Goal: Transaction & Acquisition: Obtain resource

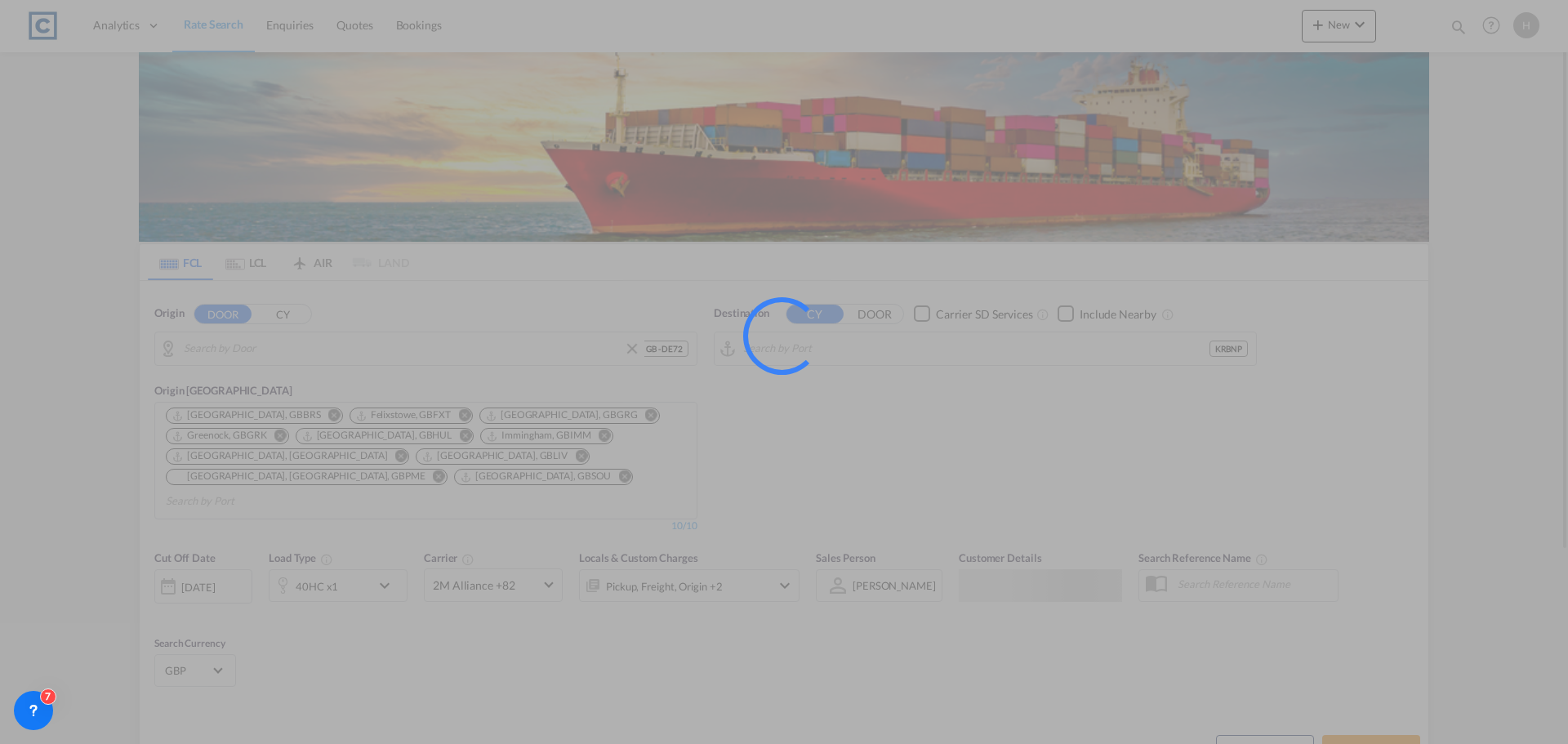
type input "GB-DE72, [GEOGRAPHIC_DATA]"
type input "Busan [GEOGRAPHIC_DATA], KRBNP"
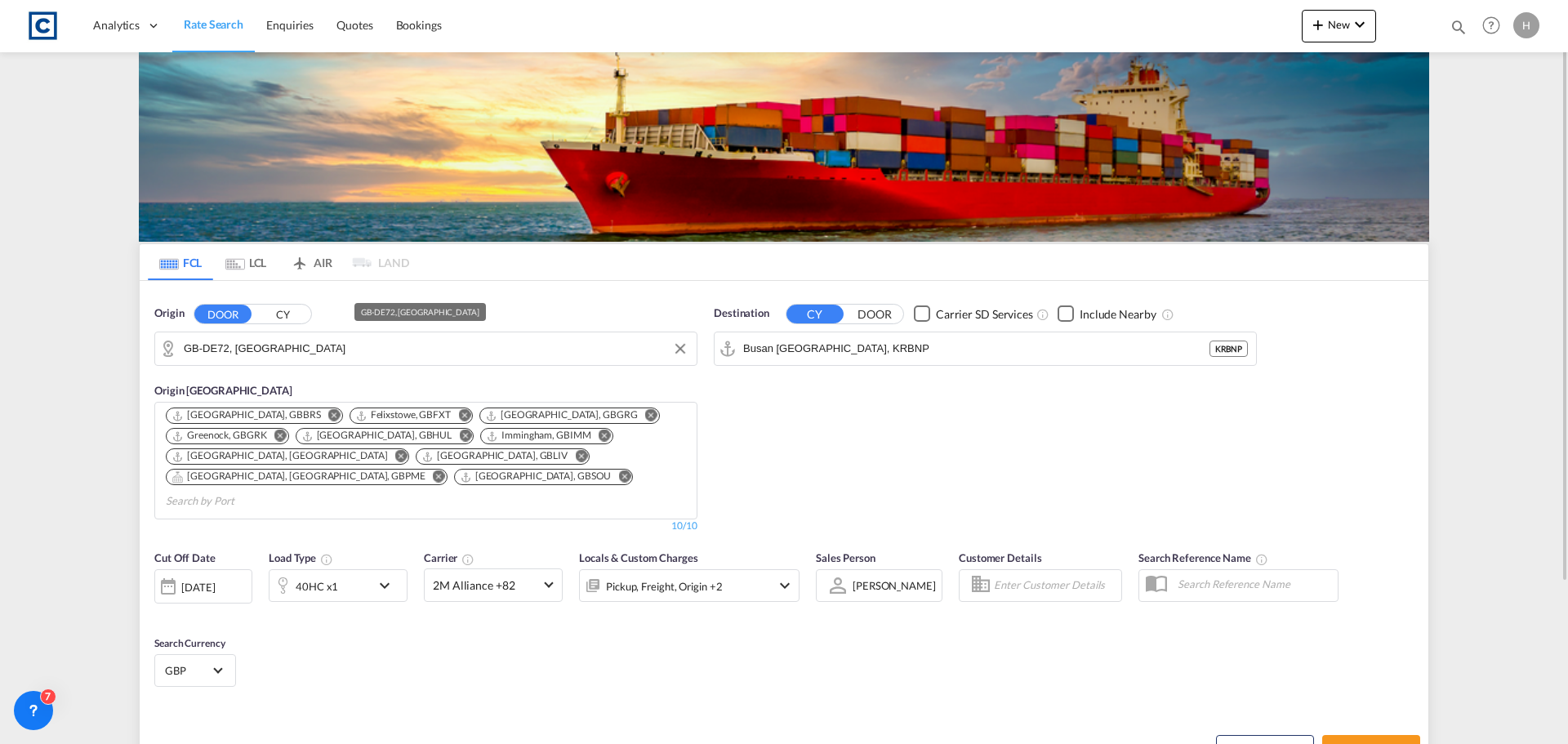
click at [284, 346] on input "GB-DE72, [GEOGRAPHIC_DATA]" at bounding box center [436, 348] width 505 height 24
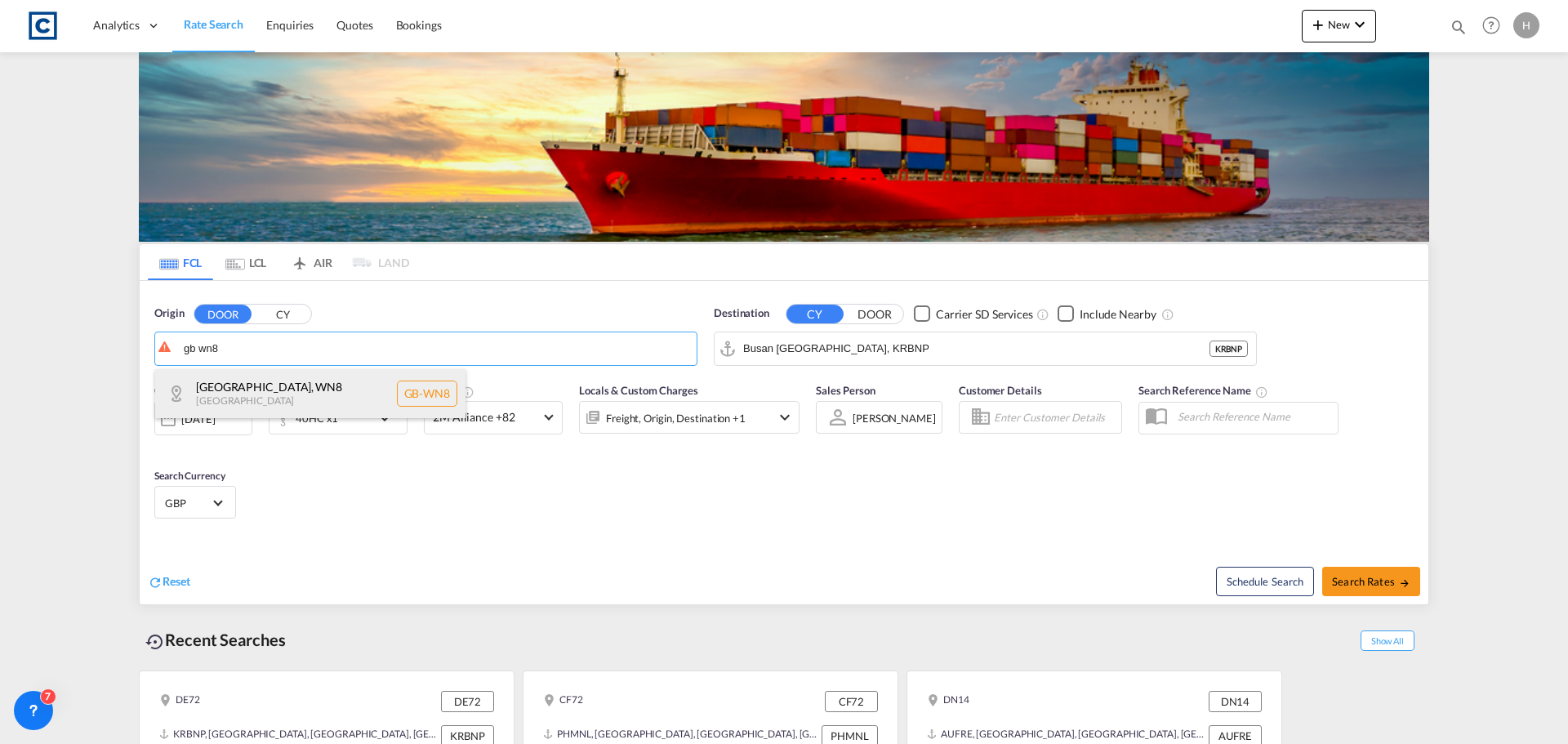
click at [325, 391] on div "[GEOGRAPHIC_DATA] [GEOGRAPHIC_DATA]-WN8" at bounding box center [310, 393] width 311 height 49
type input "GB-WN8, [GEOGRAPHIC_DATA]"
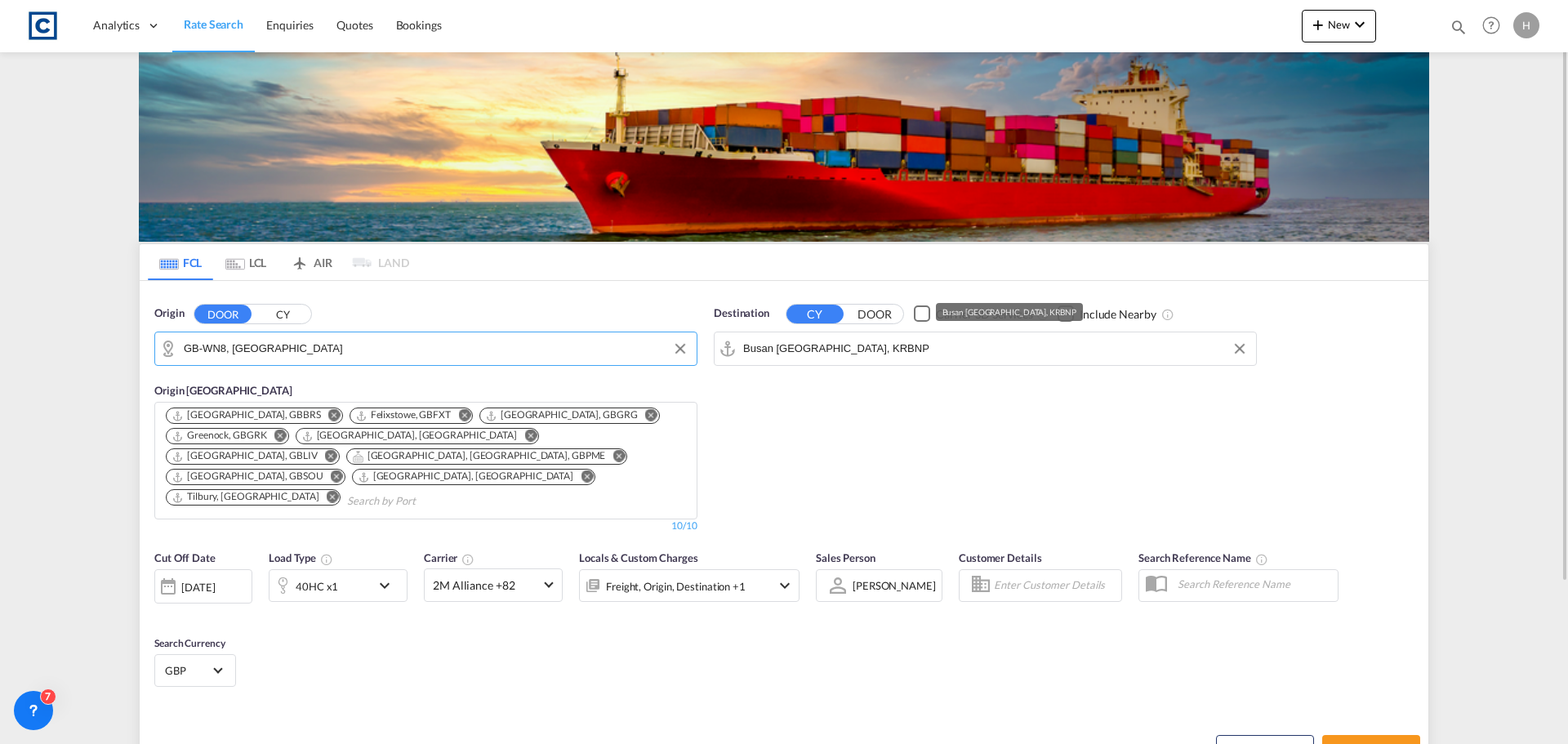
click at [922, 353] on input "Busan [GEOGRAPHIC_DATA], KRBNP" at bounding box center [995, 348] width 505 height 24
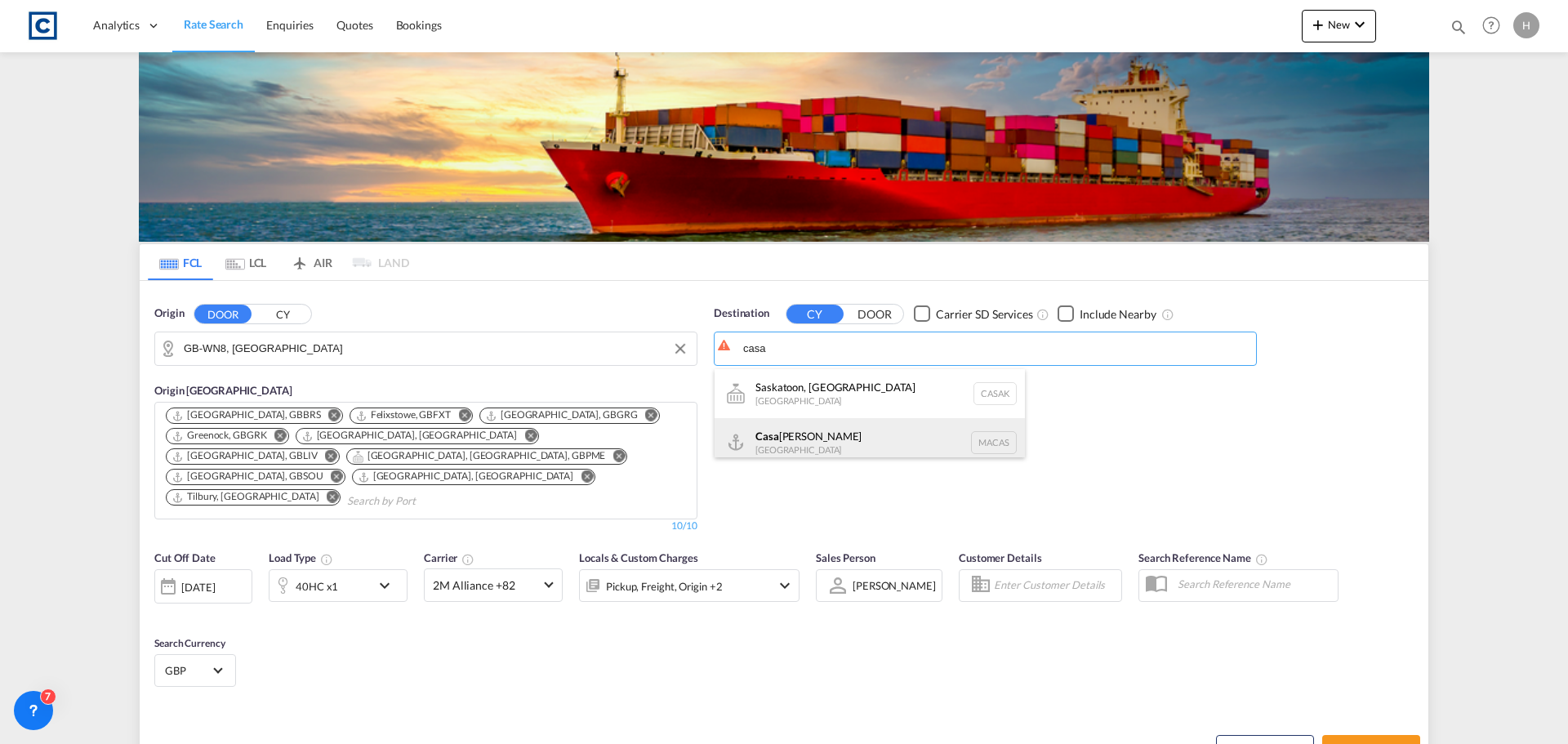
click at [891, 432] on div "Casa [PERSON_NAME] [GEOGRAPHIC_DATA] [GEOGRAPHIC_DATA]" at bounding box center [869, 442] width 311 height 49
type input "[GEOGRAPHIC_DATA], MACAS"
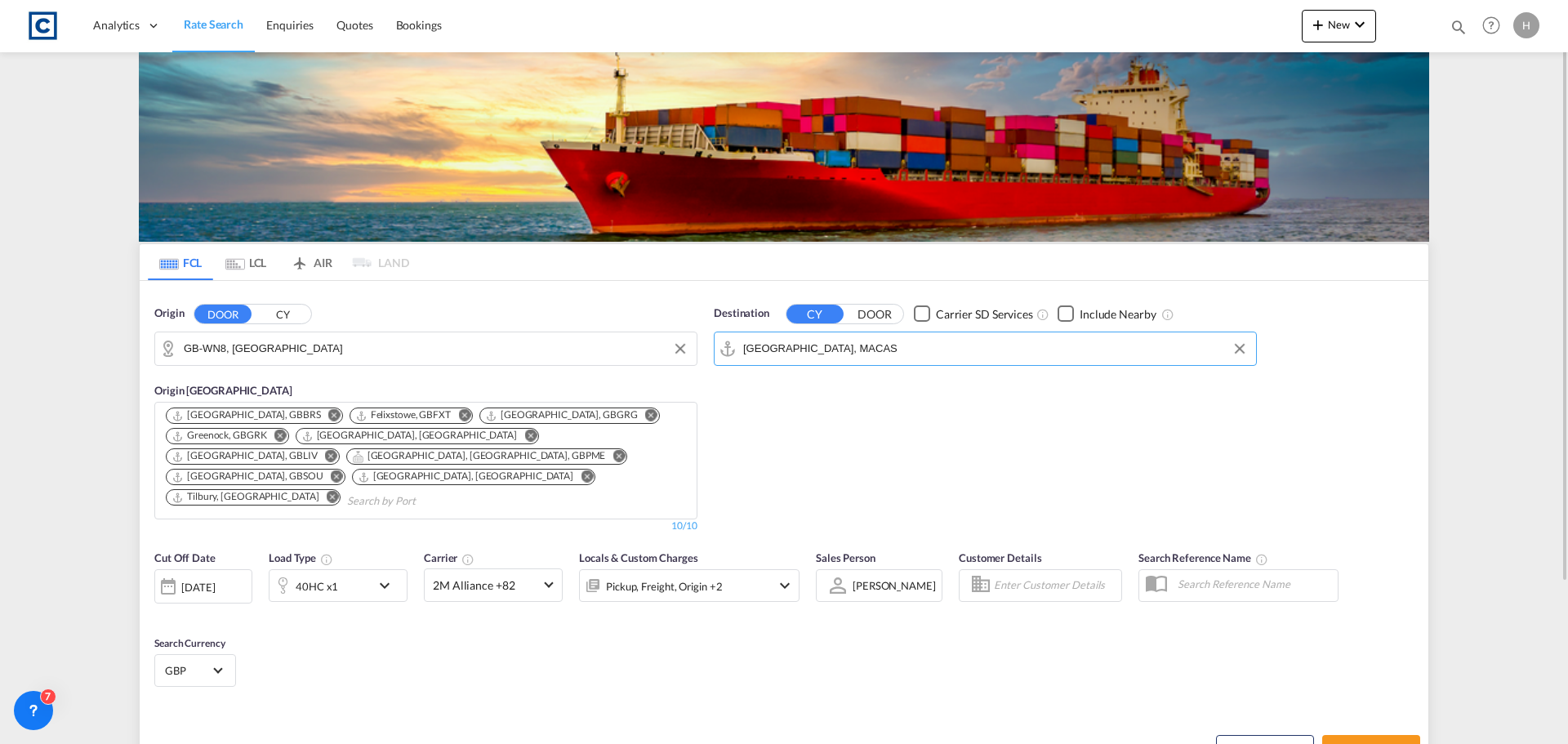
click at [344, 577] on div "40HC x1" at bounding box center [320, 586] width 101 height 32
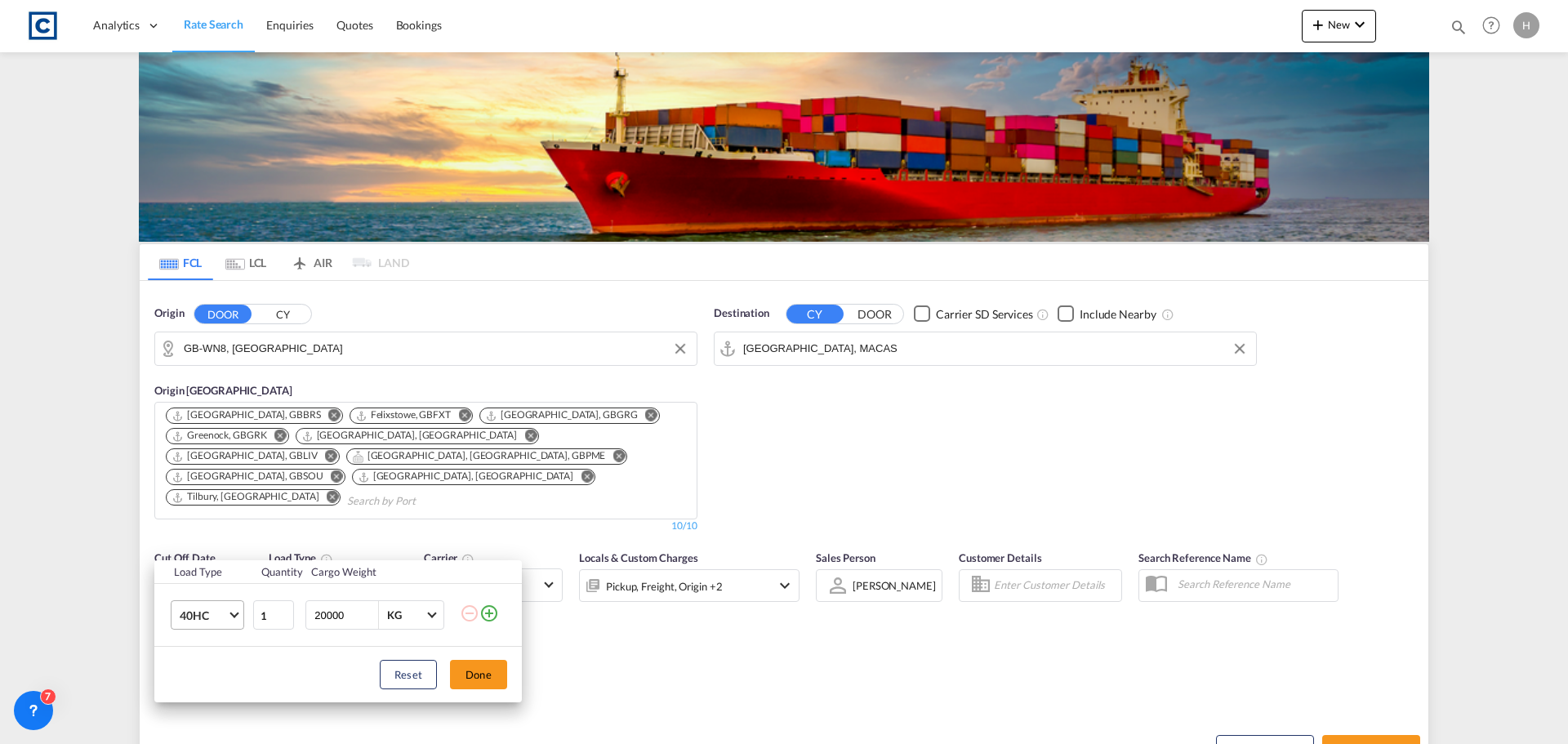
click at [231, 614] on span "Choose: \a40HC" at bounding box center [234, 614] width 9 height 9
drag, startPoint x: 226, startPoint y: 542, endPoint x: 364, endPoint y: 630, distance: 163.7
click at [226, 543] on md-option "20GP" at bounding box center [222, 537] width 111 height 39
click at [473, 677] on button "Done" at bounding box center [479, 674] width 57 height 30
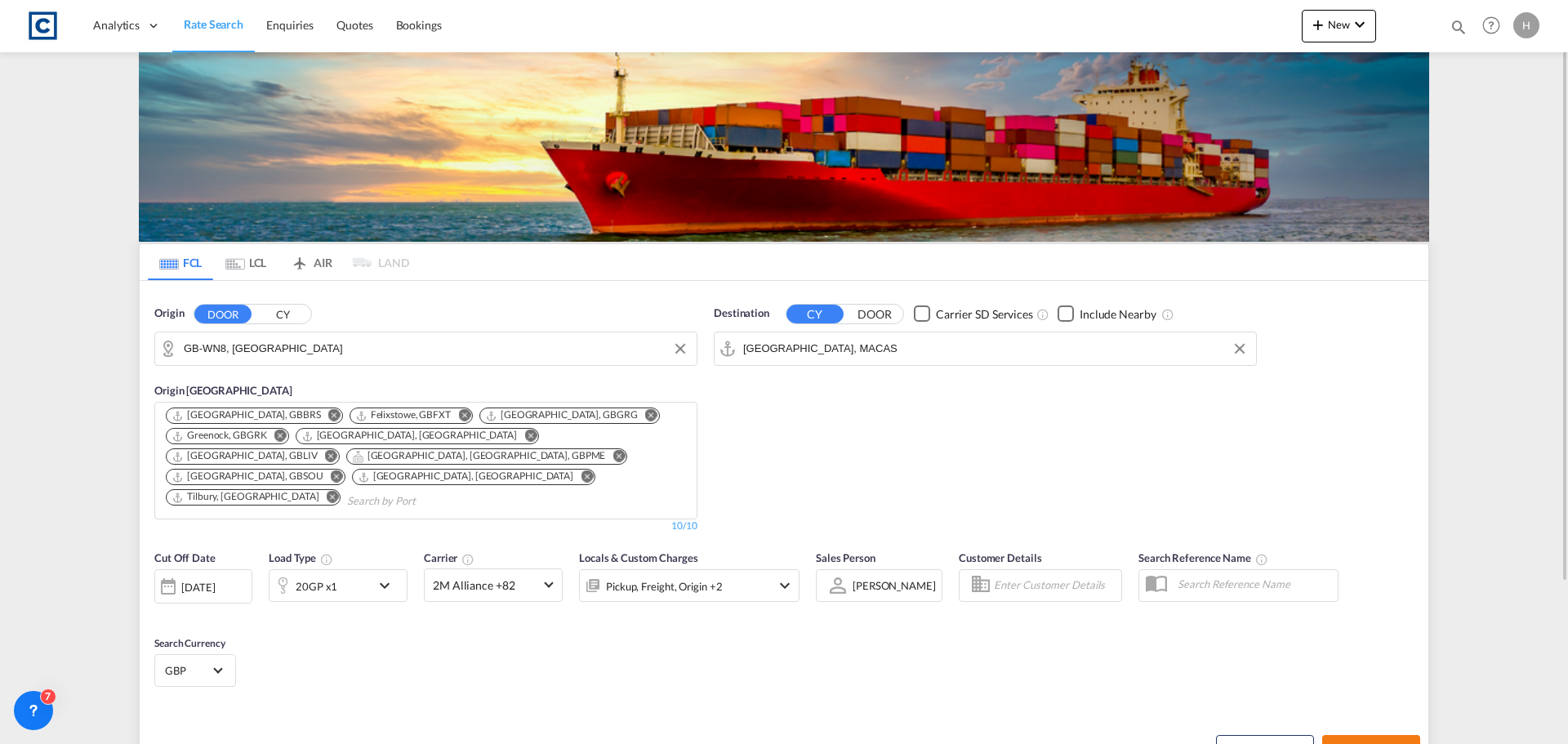
click at [1352, 743] on span "Search Rates" at bounding box center [1371, 749] width 79 height 13
type input "WN8 to MACAS / [DATE]"
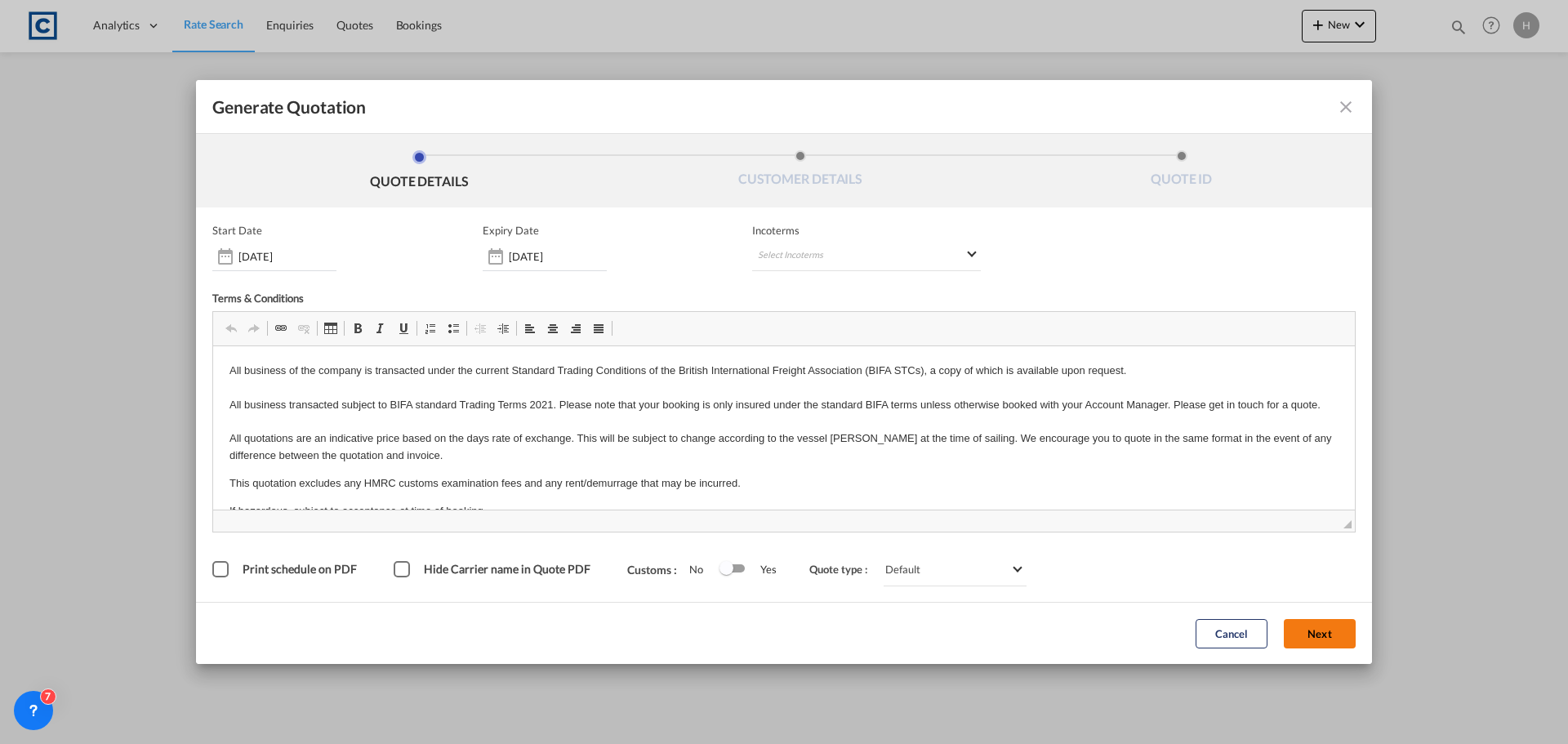
click at [1312, 629] on button "Next" at bounding box center [1319, 634] width 72 height 30
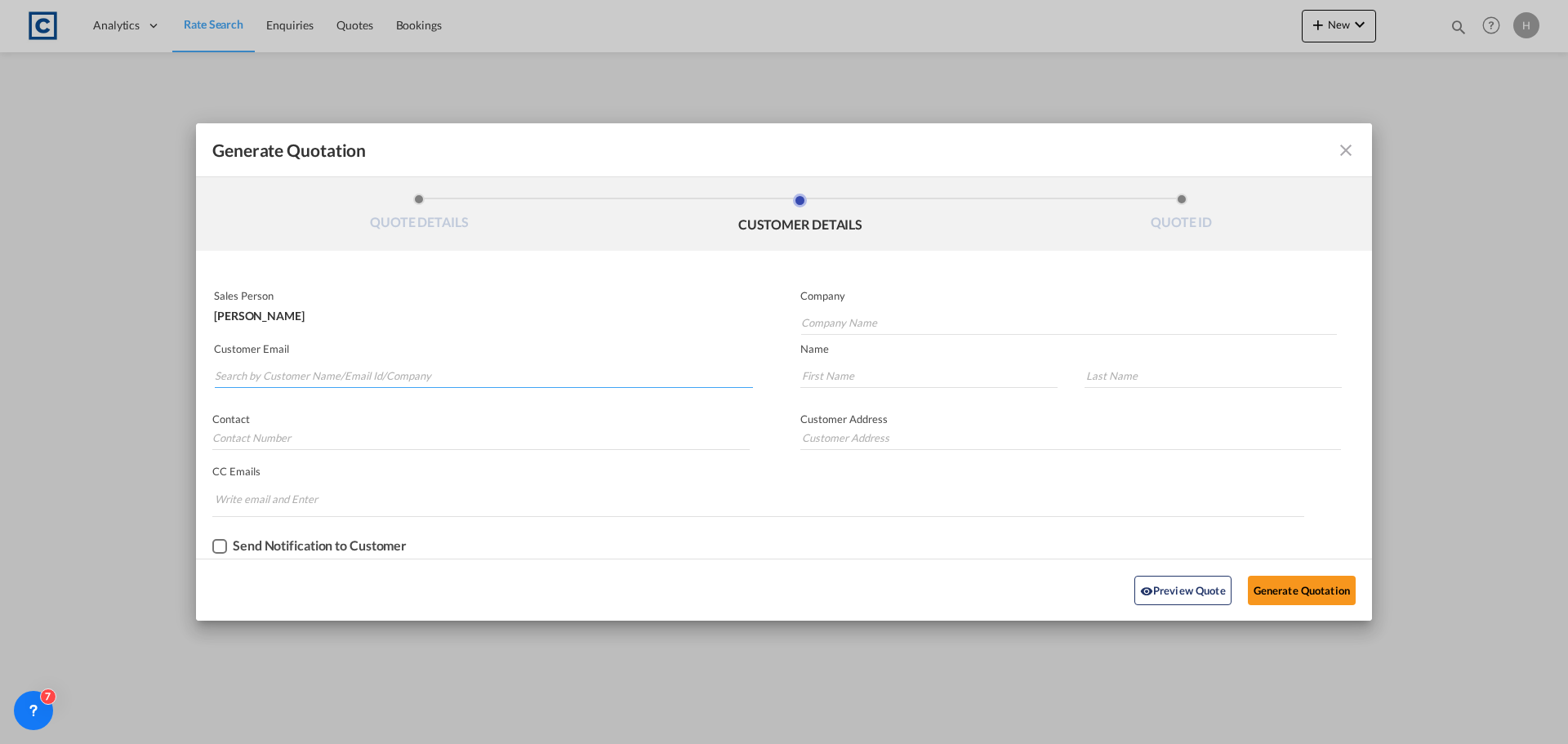
click at [464, 381] on input "Search by Customer Name/Email Id/Company" at bounding box center [483, 375] width 538 height 24
drag, startPoint x: 379, startPoint y: 380, endPoint x: 187, endPoint y: 378, distance: 192.0
click at [187, 378] on div "Generate Quotation QUOTE DETAILS CUSTOMER DETAILS QUOTE ID Start Date [DATE] Ex…" at bounding box center [784, 372] width 1568 height 744
type input "[PERSON_NAME][EMAIL_ADDRESS][PERSON_NAME][PERSON_NAME][DOMAIN_NAME]"
click at [856, 376] on input "Generate QuotationQUOTE ..." at bounding box center [928, 375] width 257 height 24
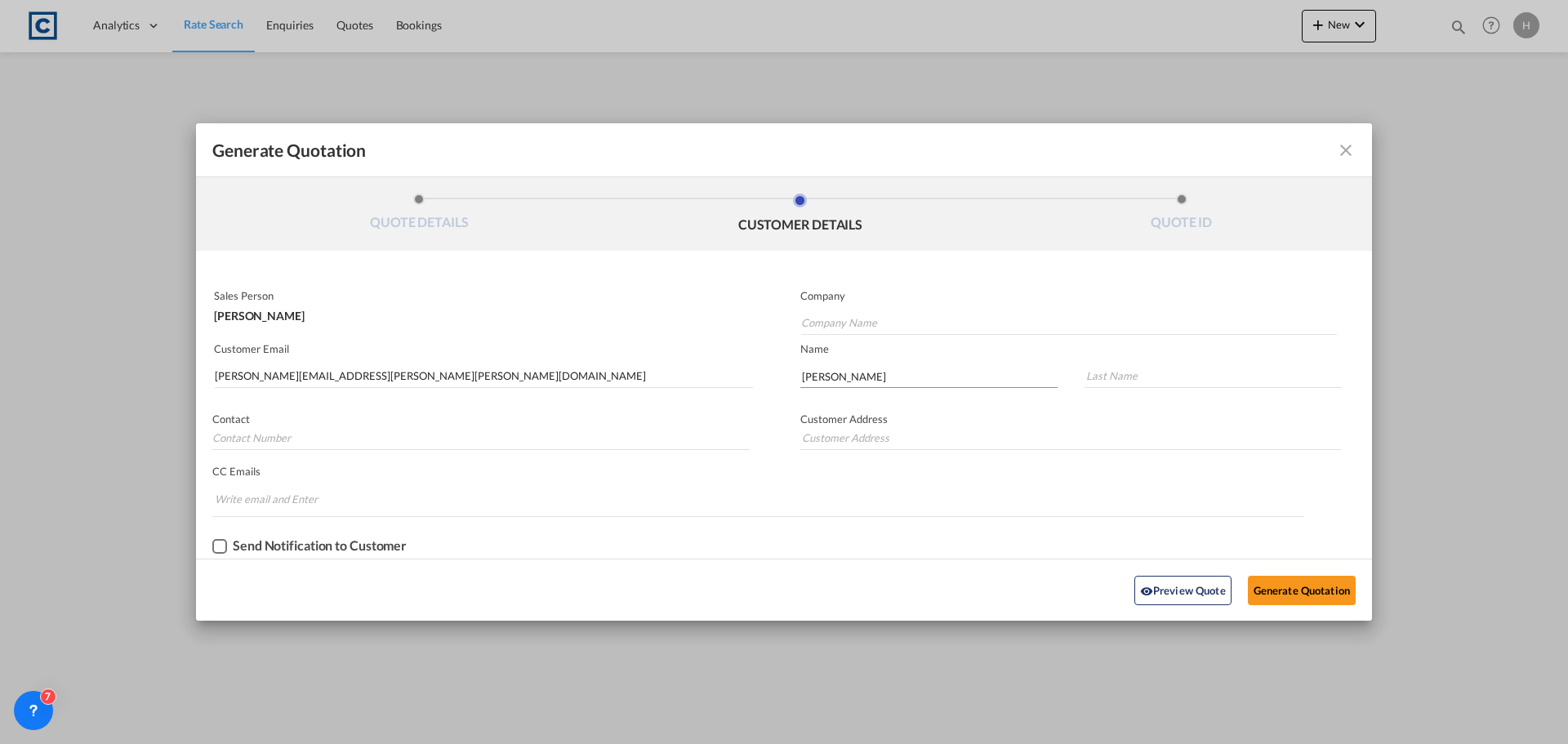
type input "[PERSON_NAME]"
drag, startPoint x: 1295, startPoint y: 585, endPoint x: 1289, endPoint y: 592, distance: 9.2
click at [1289, 592] on button "Generate Quotation" at bounding box center [1301, 590] width 107 height 30
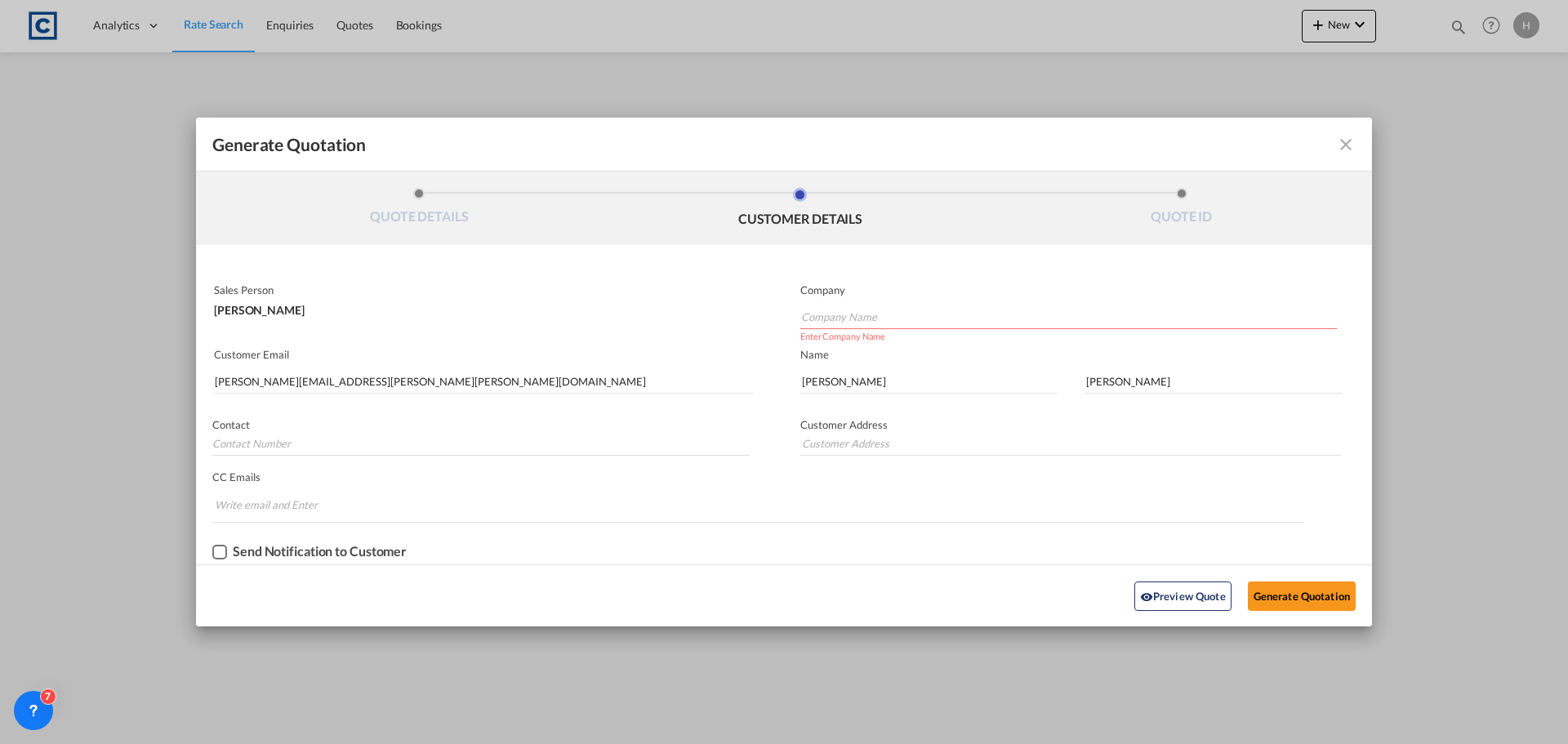
click at [895, 310] on input "Company Name" at bounding box center [1069, 316] width 535 height 24
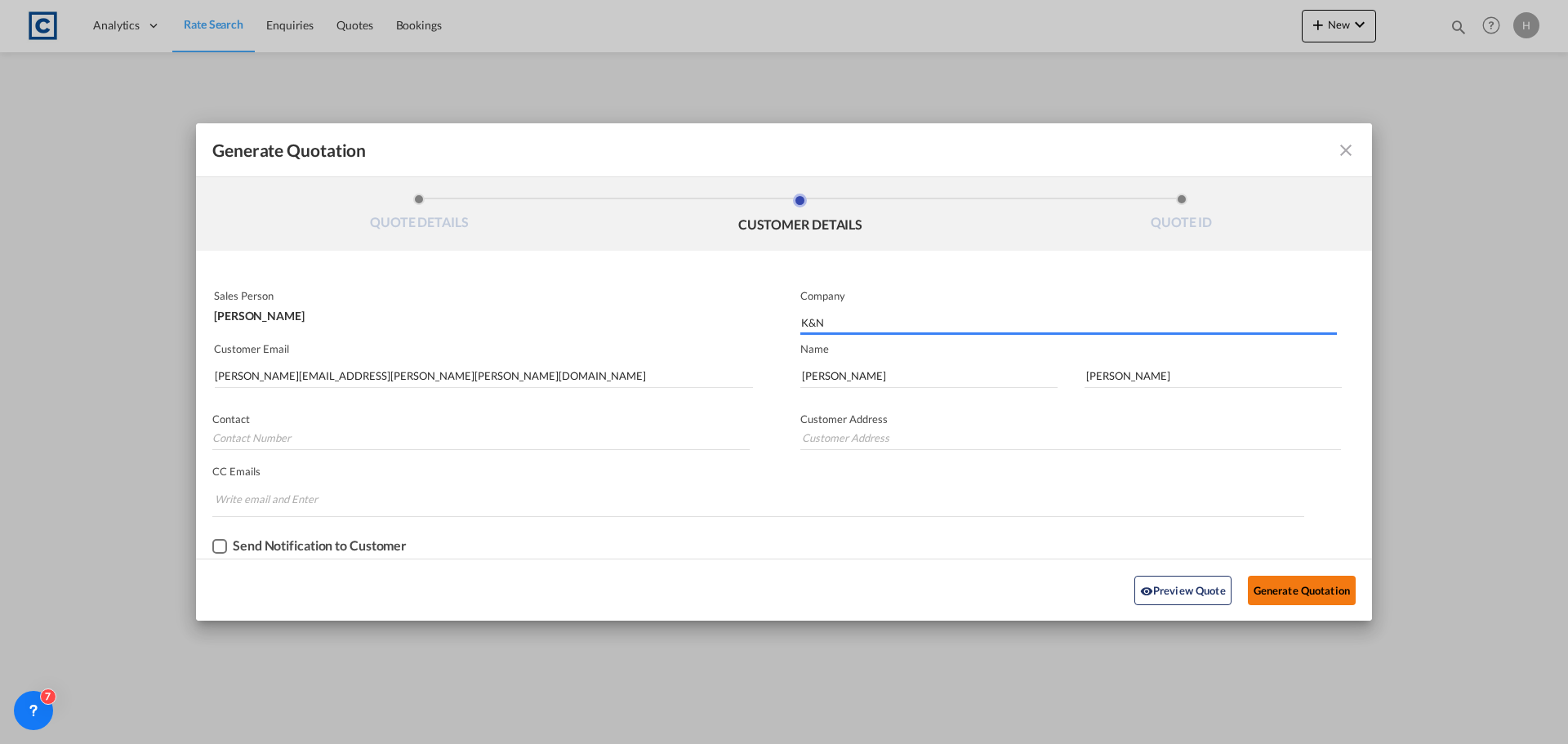
type input "K&N"
click at [1269, 584] on button "Generate Quotation" at bounding box center [1301, 590] width 107 height 30
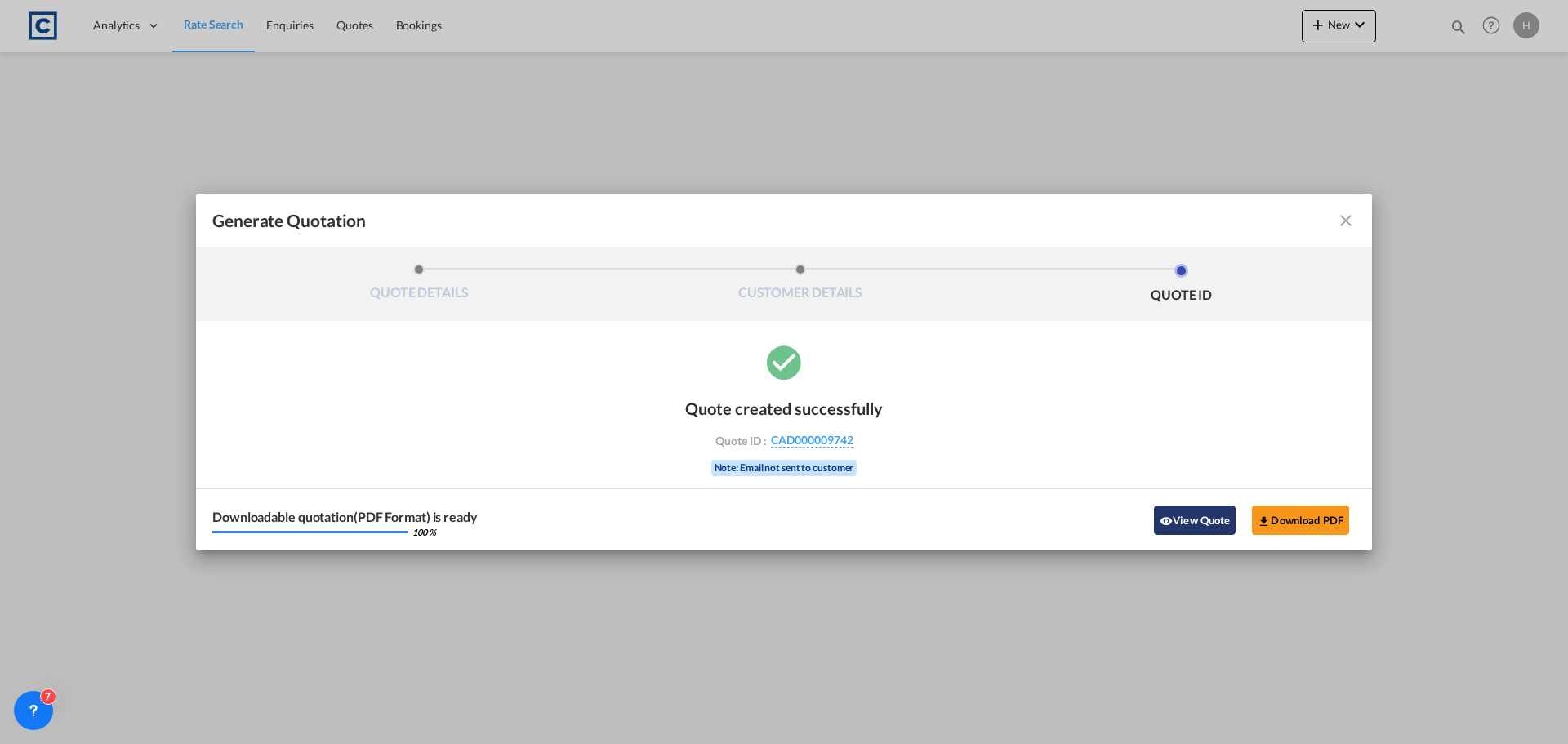
click at [1224, 520] on button "View Quote" at bounding box center [1194, 520] width 81 height 30
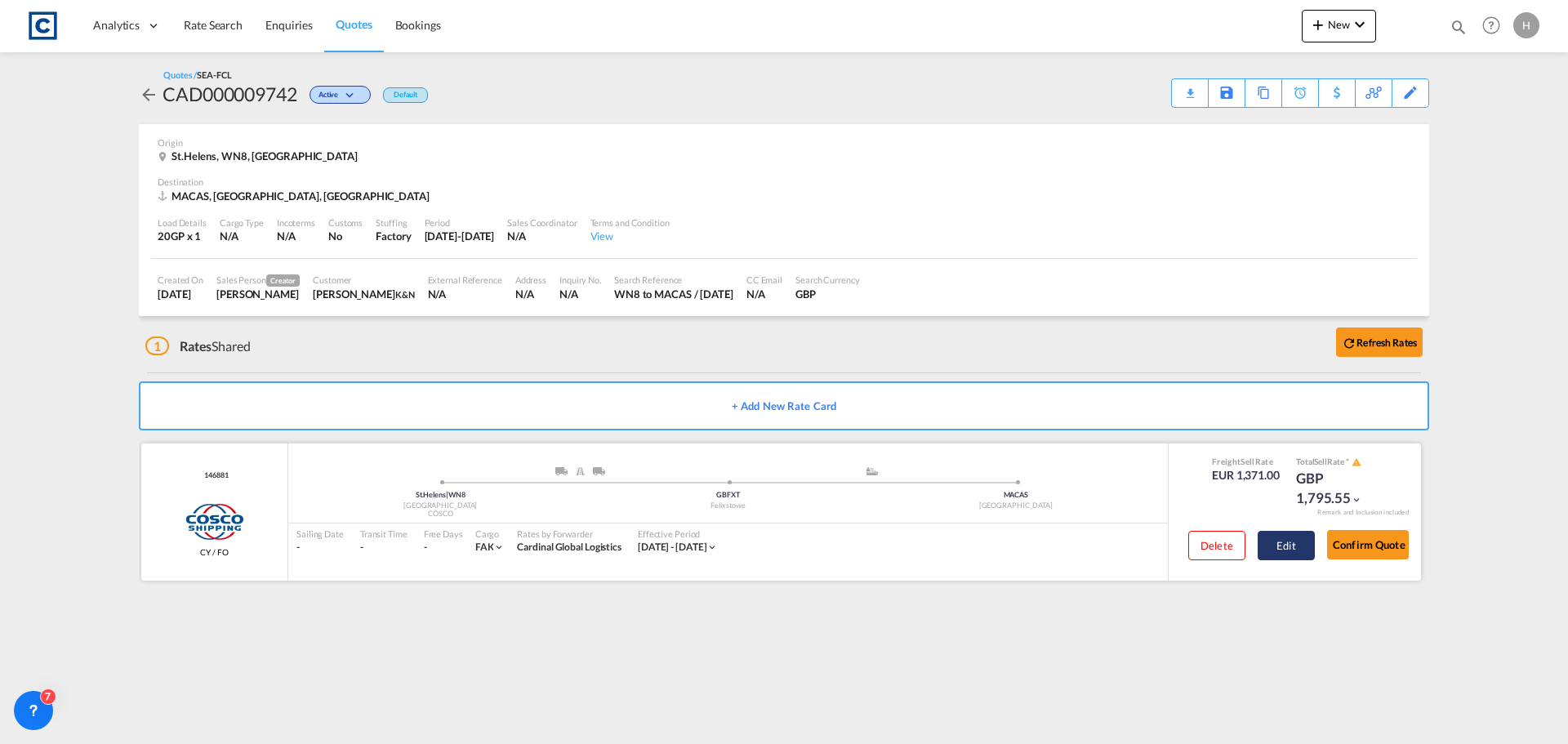
drag, startPoint x: 1276, startPoint y: 544, endPoint x: 1269, endPoint y: 554, distance: 12.2
click at [1276, 544] on button "Edit" at bounding box center [1286, 545] width 57 height 30
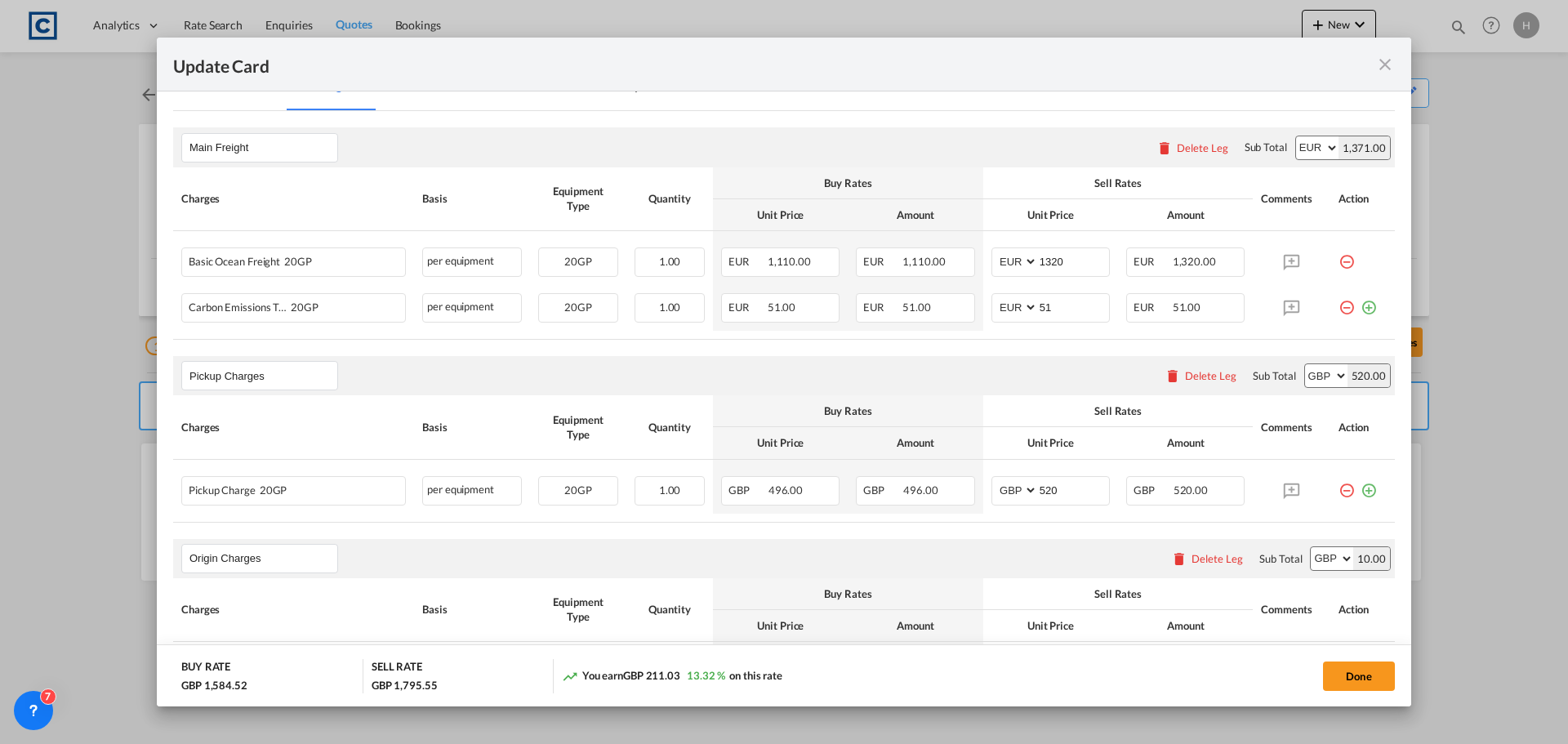
scroll to position [490, 0]
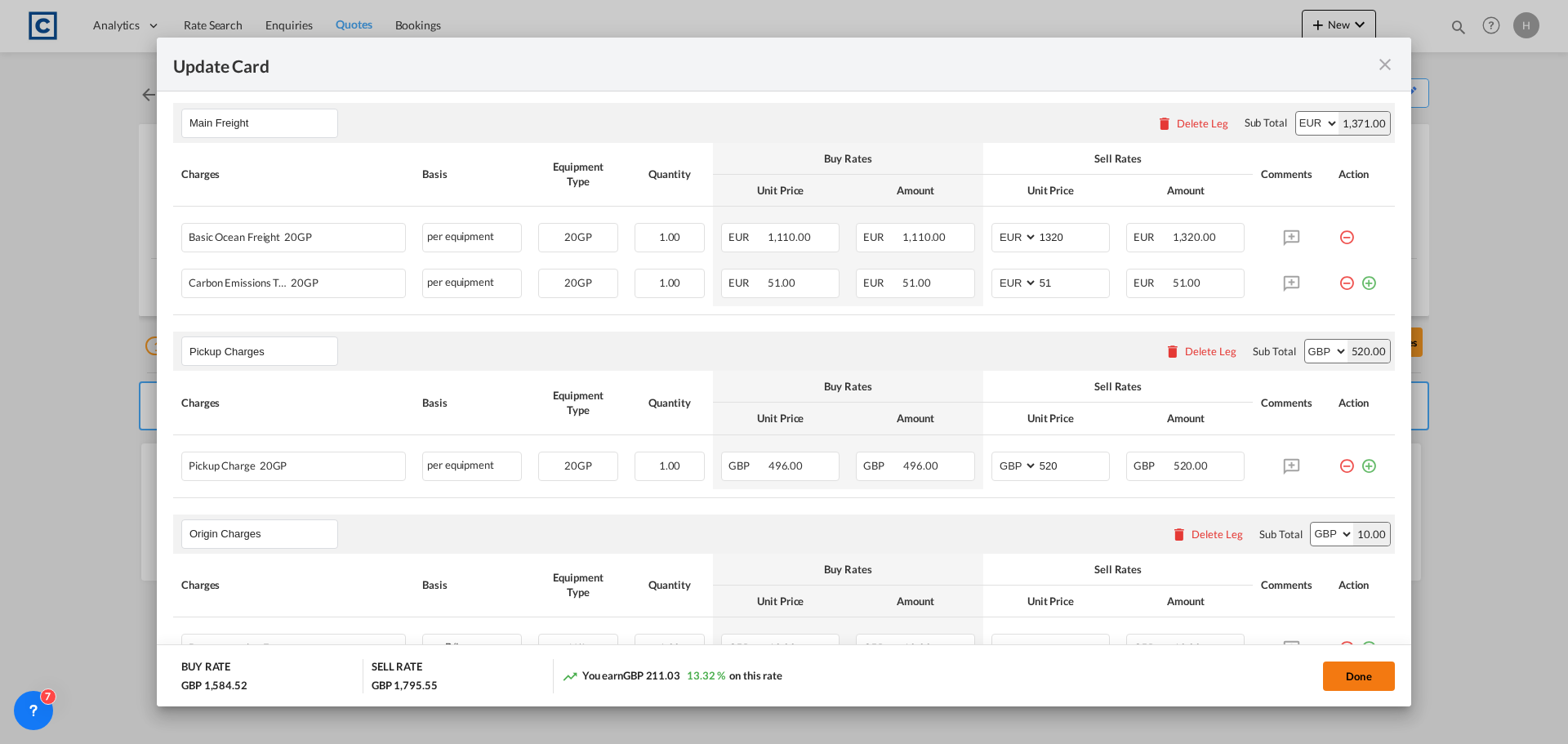
click at [1358, 678] on button "Done" at bounding box center [1359, 676] width 72 height 30
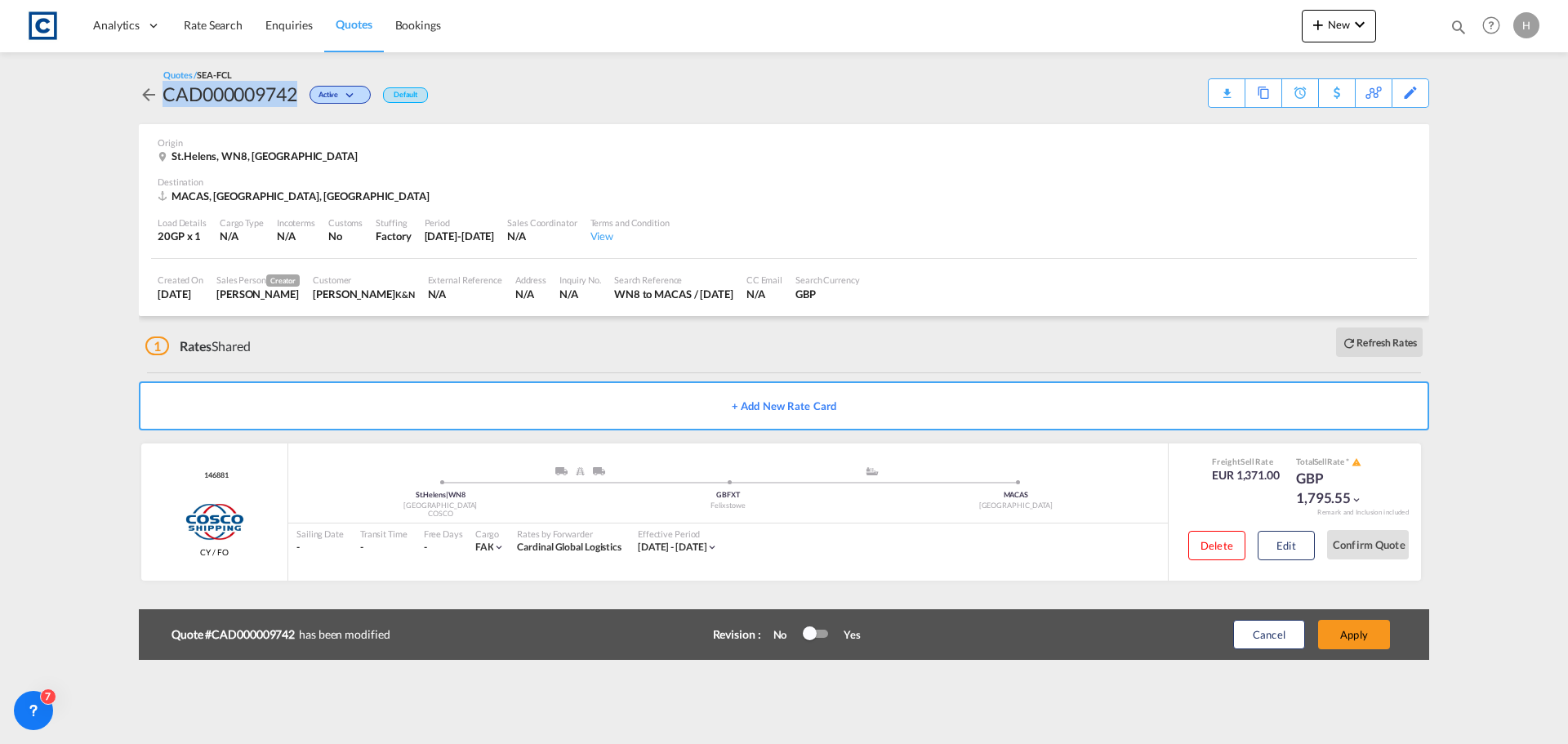
drag, startPoint x: 298, startPoint y: 96, endPoint x: 158, endPoint y: 94, distance: 140.0
click at [158, 94] on div "CAD000009742 Active Default" at bounding box center [283, 93] width 289 height 26
copy div "CAD000009742"
click at [154, 90] on md-icon "icon-arrow-left" at bounding box center [149, 95] width 20 height 20
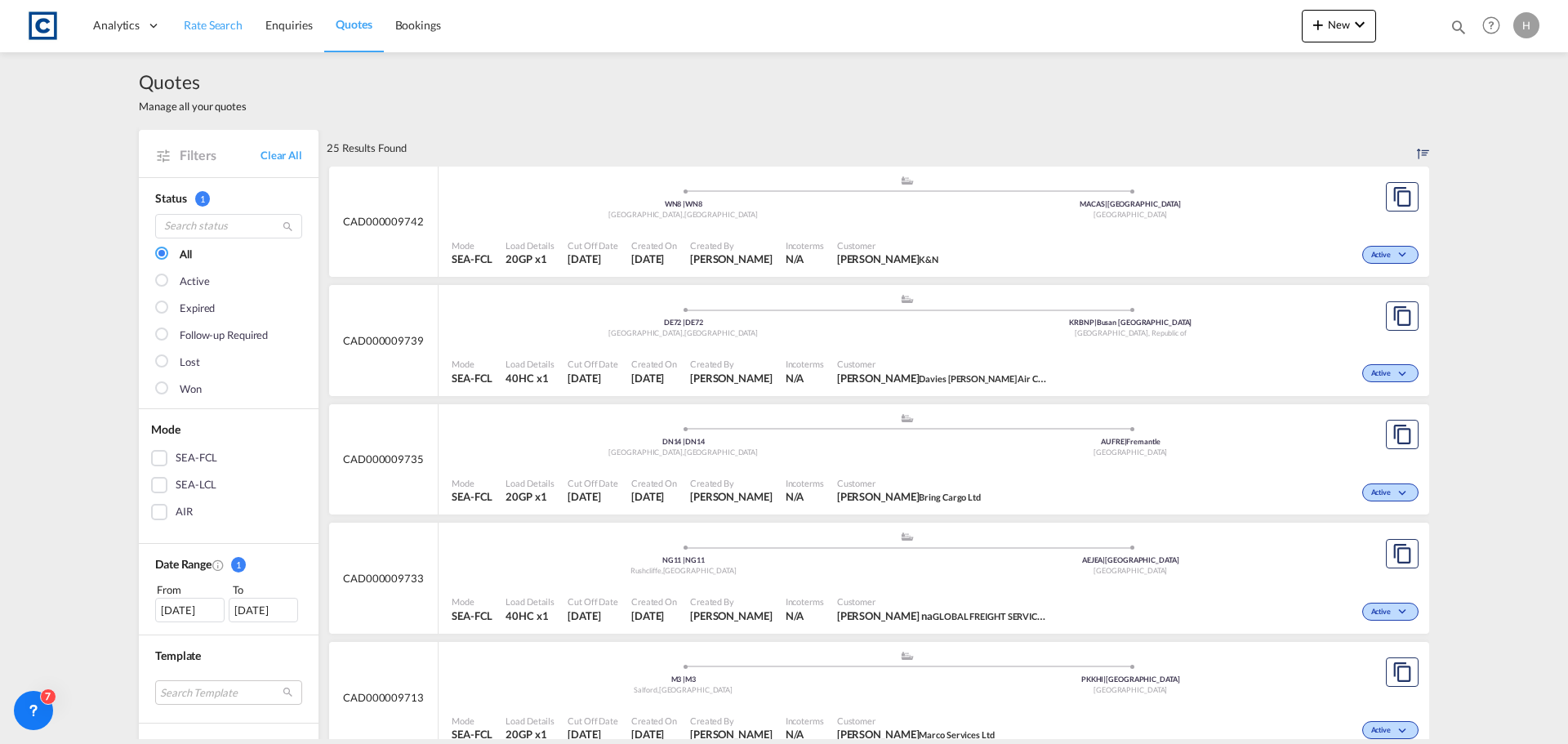
click at [228, 30] on span "Rate Search" at bounding box center [213, 25] width 59 height 14
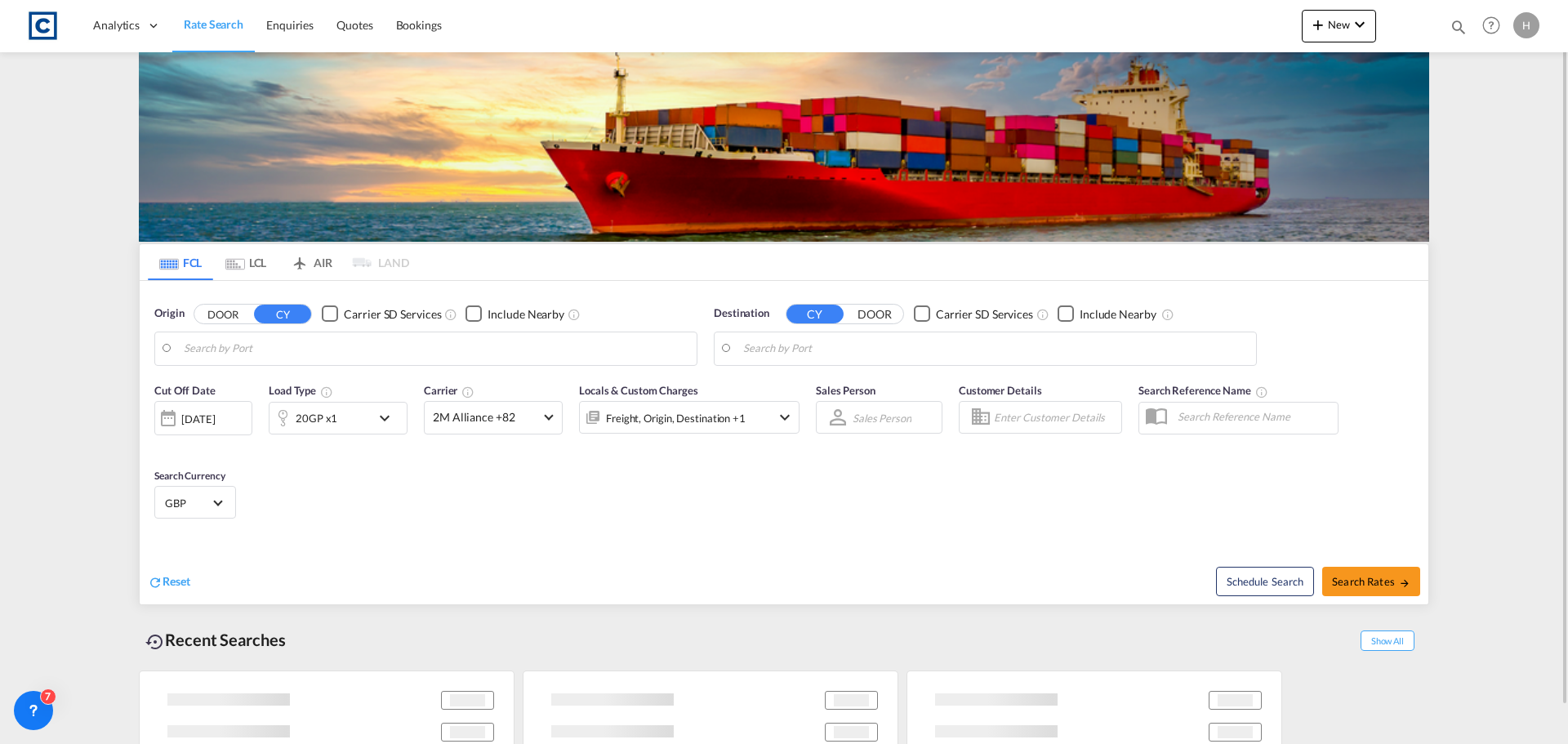
type input "GB-WN8, [GEOGRAPHIC_DATA]"
type input "[GEOGRAPHIC_DATA], MACAS"
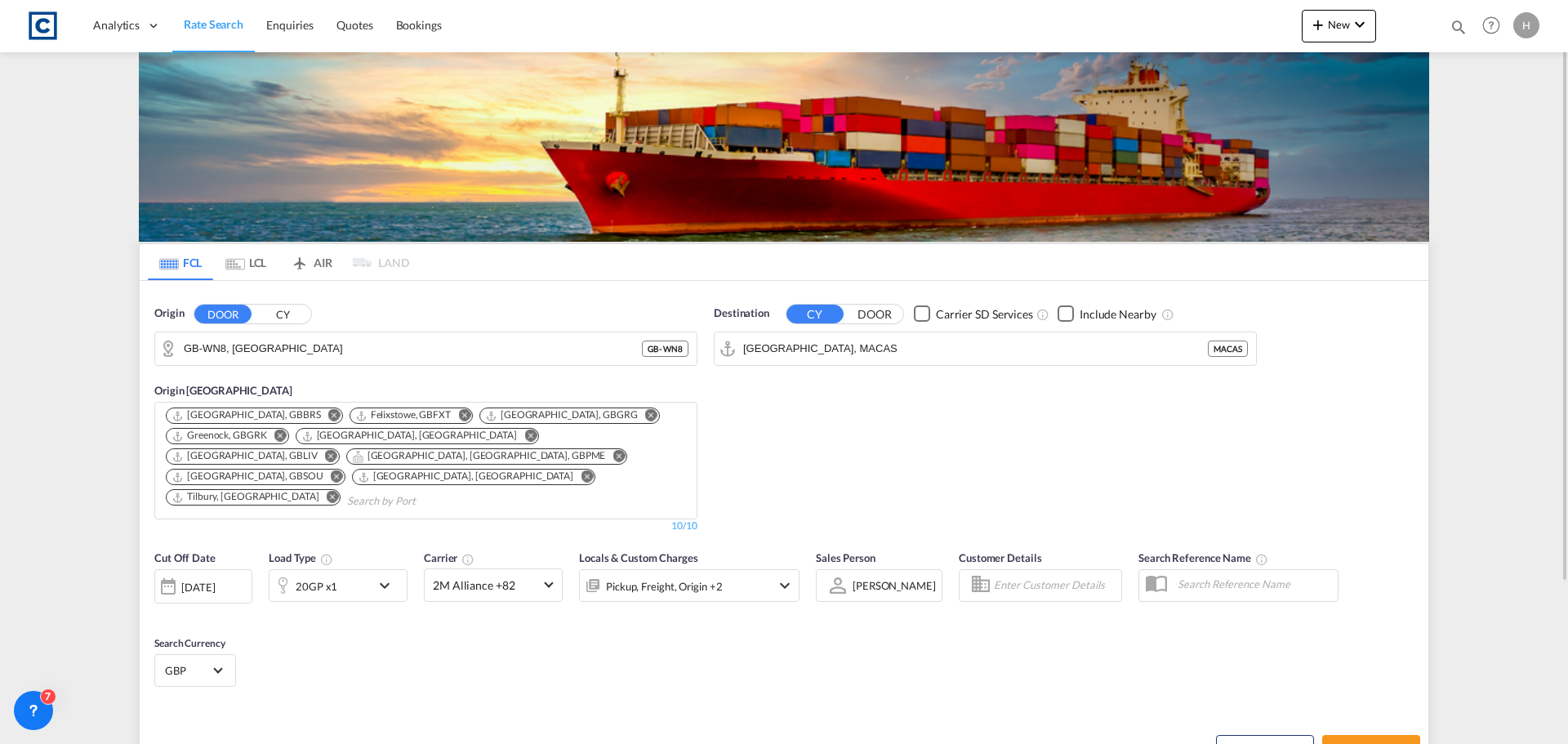
click at [372, 569] on div "20GP x1" at bounding box center [337, 586] width 139 height 32
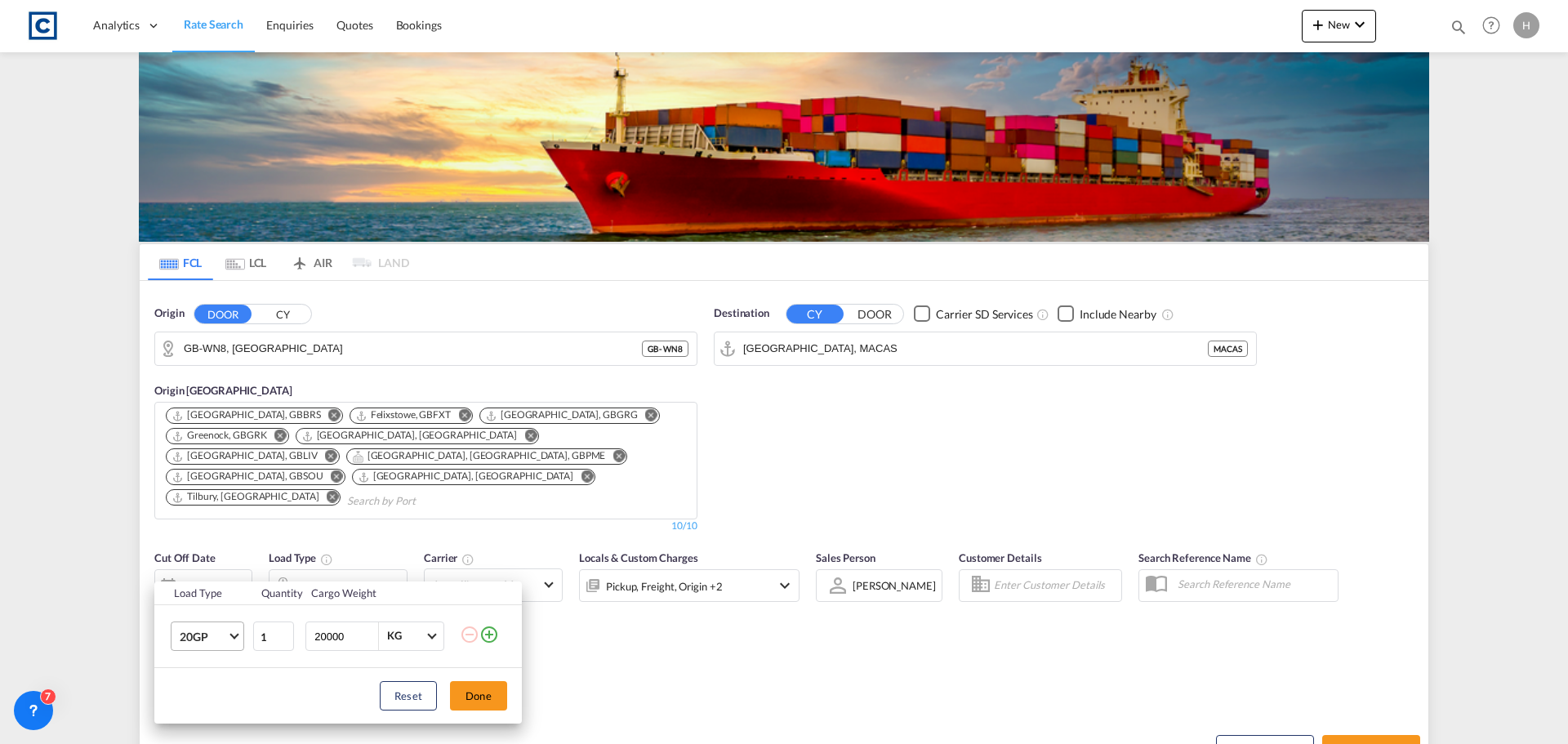
click at [192, 637] on span "20GP" at bounding box center [203, 637] width 47 height 16
click at [222, 623] on md-option "40HC" at bounding box center [222, 626] width 111 height 39
click at [468, 694] on button "Done" at bounding box center [479, 696] width 57 height 30
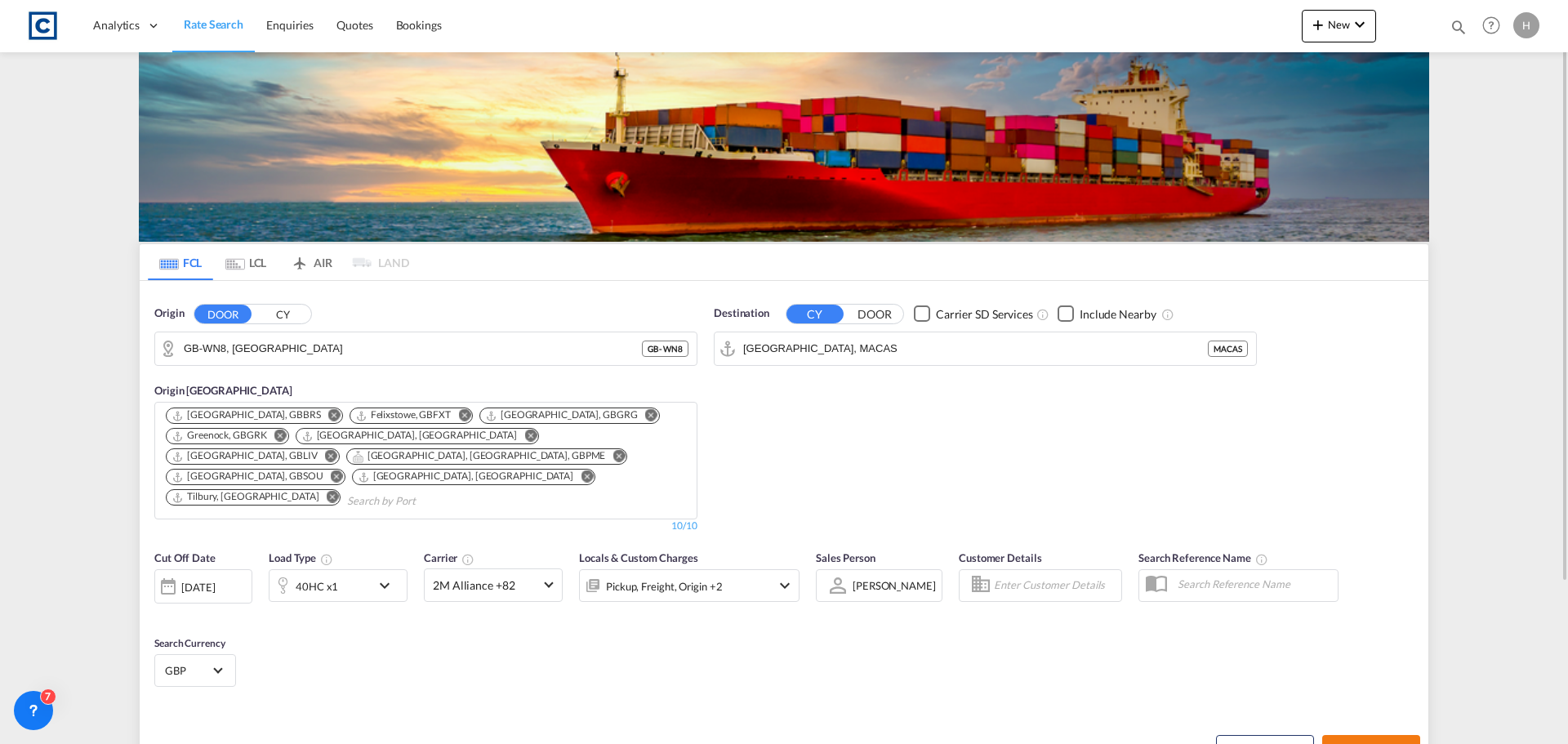
click at [1372, 736] on button "Search Rates" at bounding box center [1370, 749] width 98 height 30
type input "WN8 to MACAS / [DATE]"
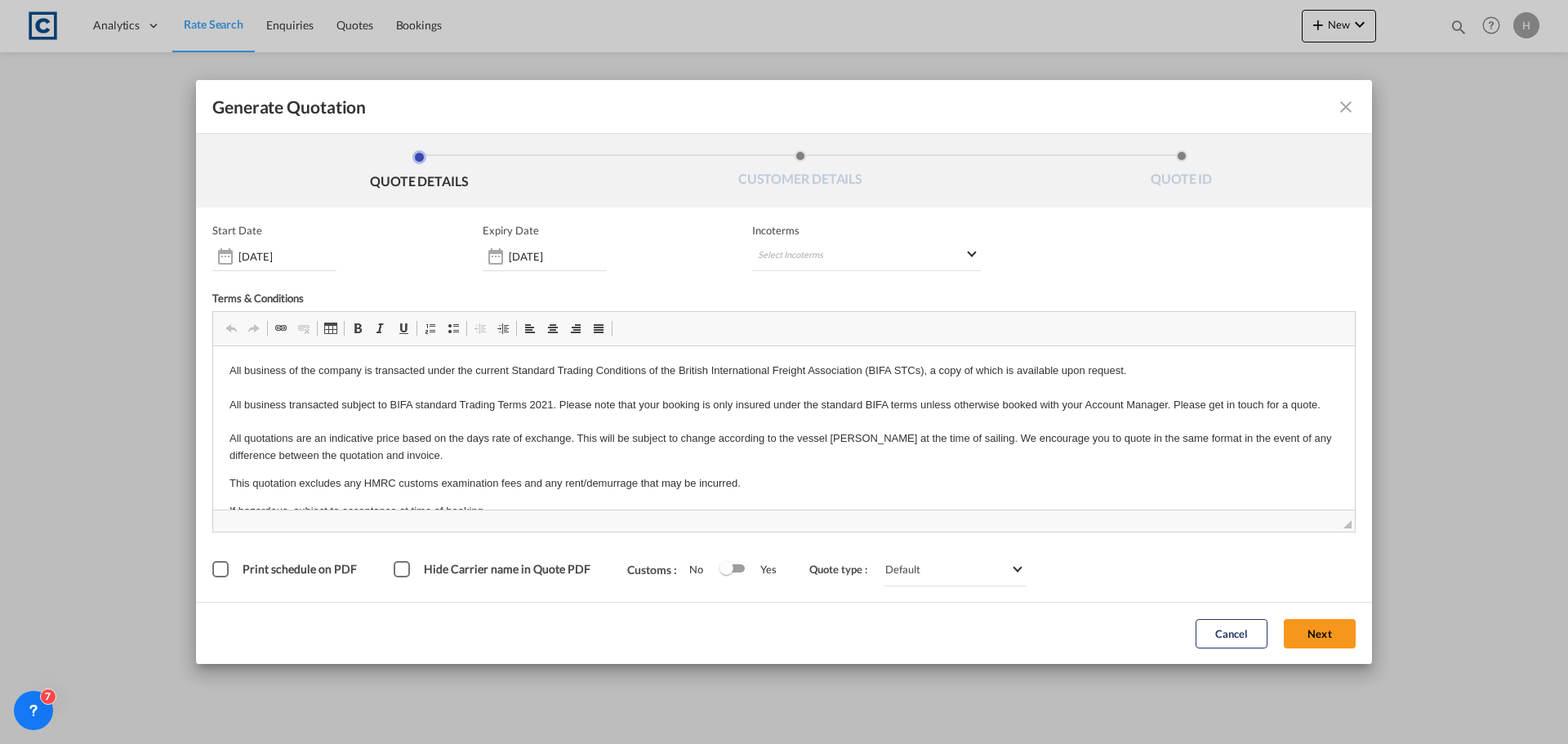
click at [1312, 638] on button "Next" at bounding box center [1319, 634] width 72 height 30
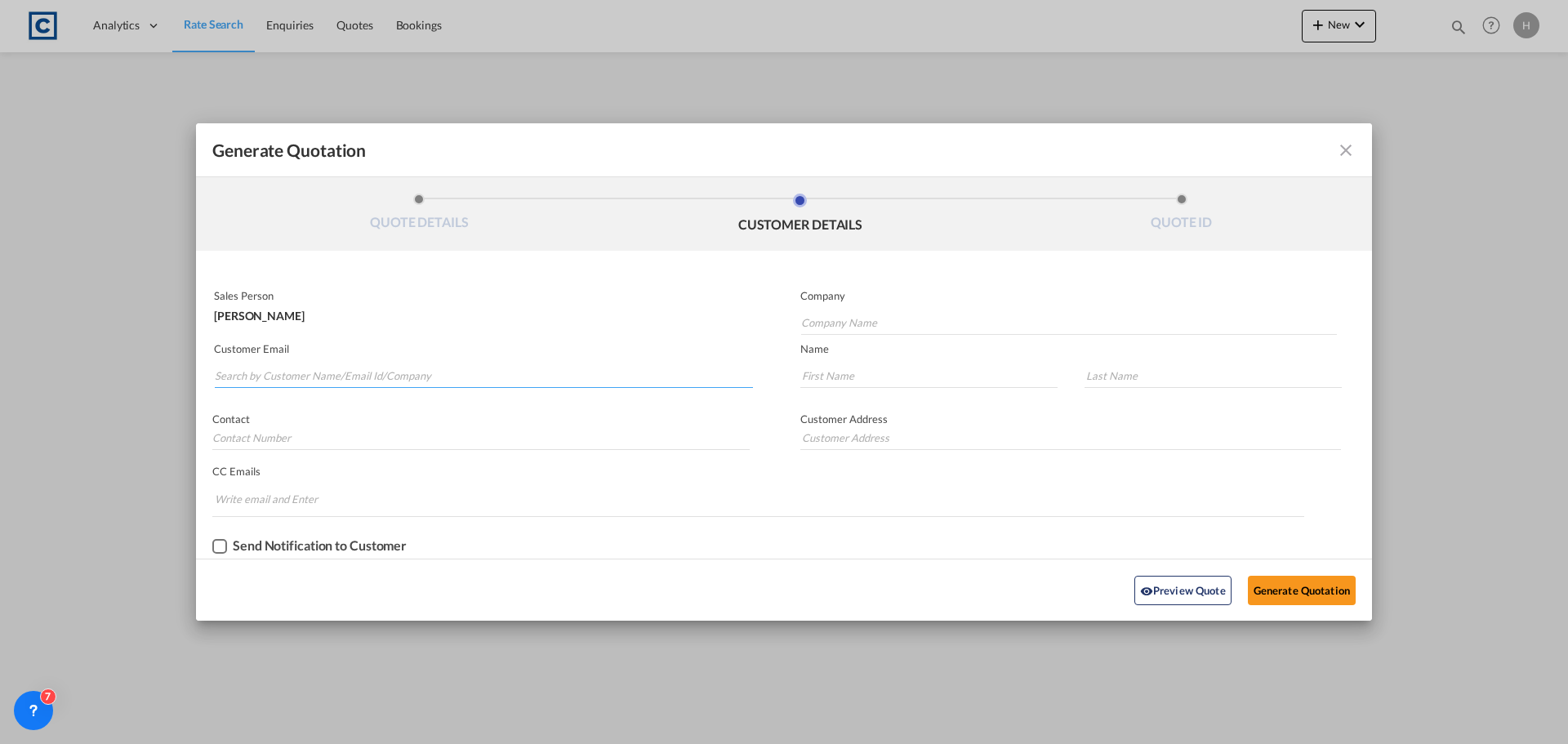
click at [425, 379] on input "Search by Customer Name/Email Id/Company" at bounding box center [483, 375] width 538 height 24
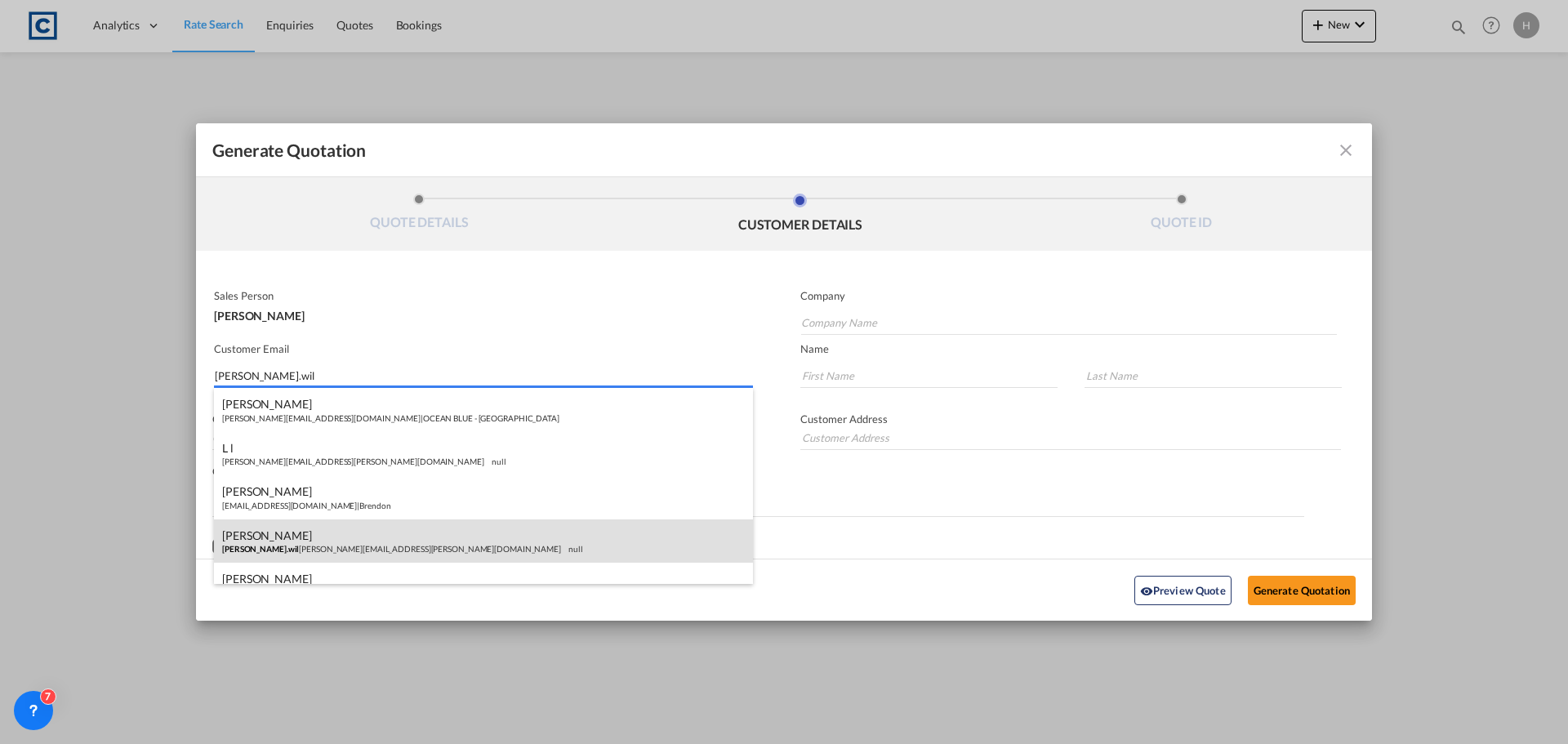
type input "[PERSON_NAME].wil"
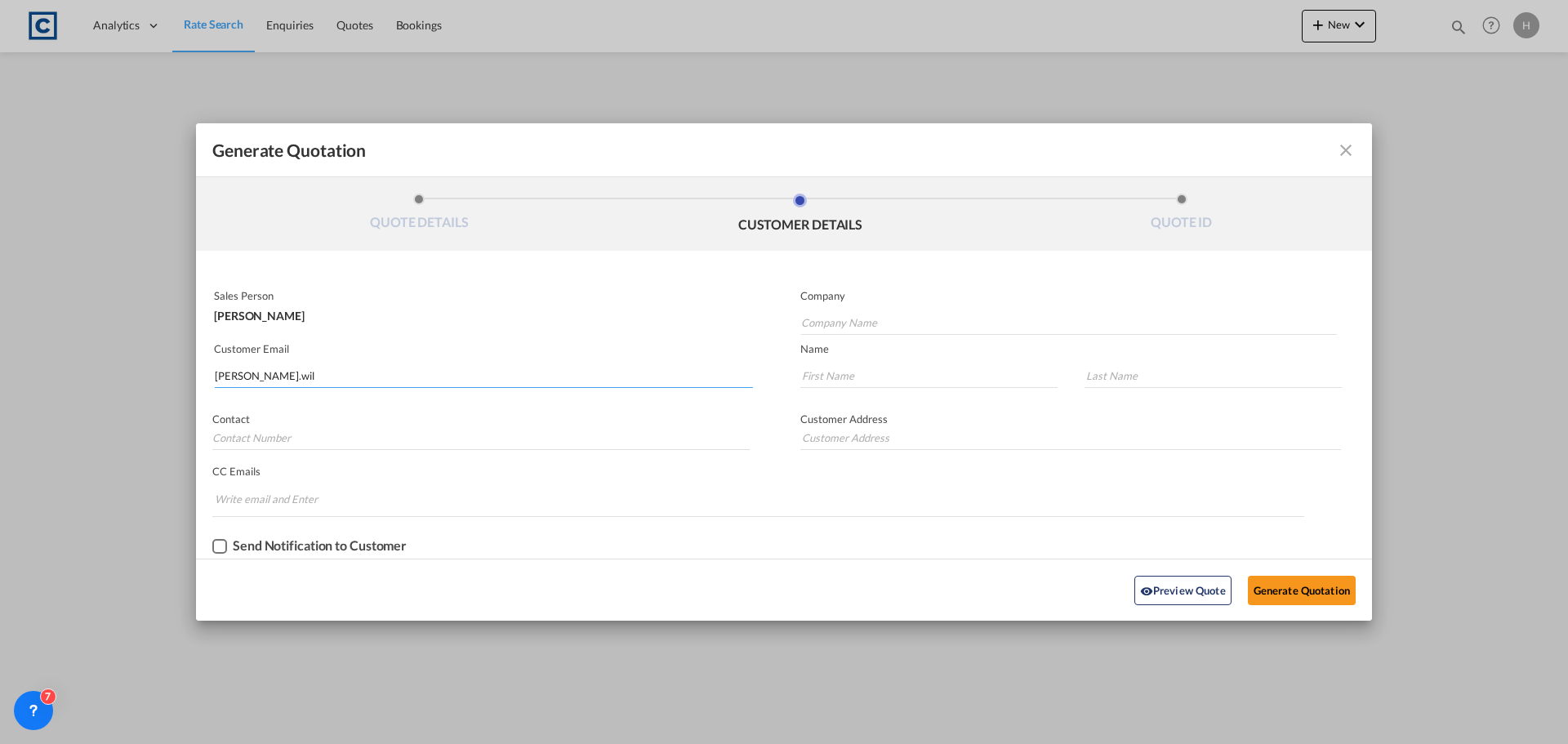
click at [294, 380] on input "[PERSON_NAME].wil" at bounding box center [483, 375] width 538 height 24
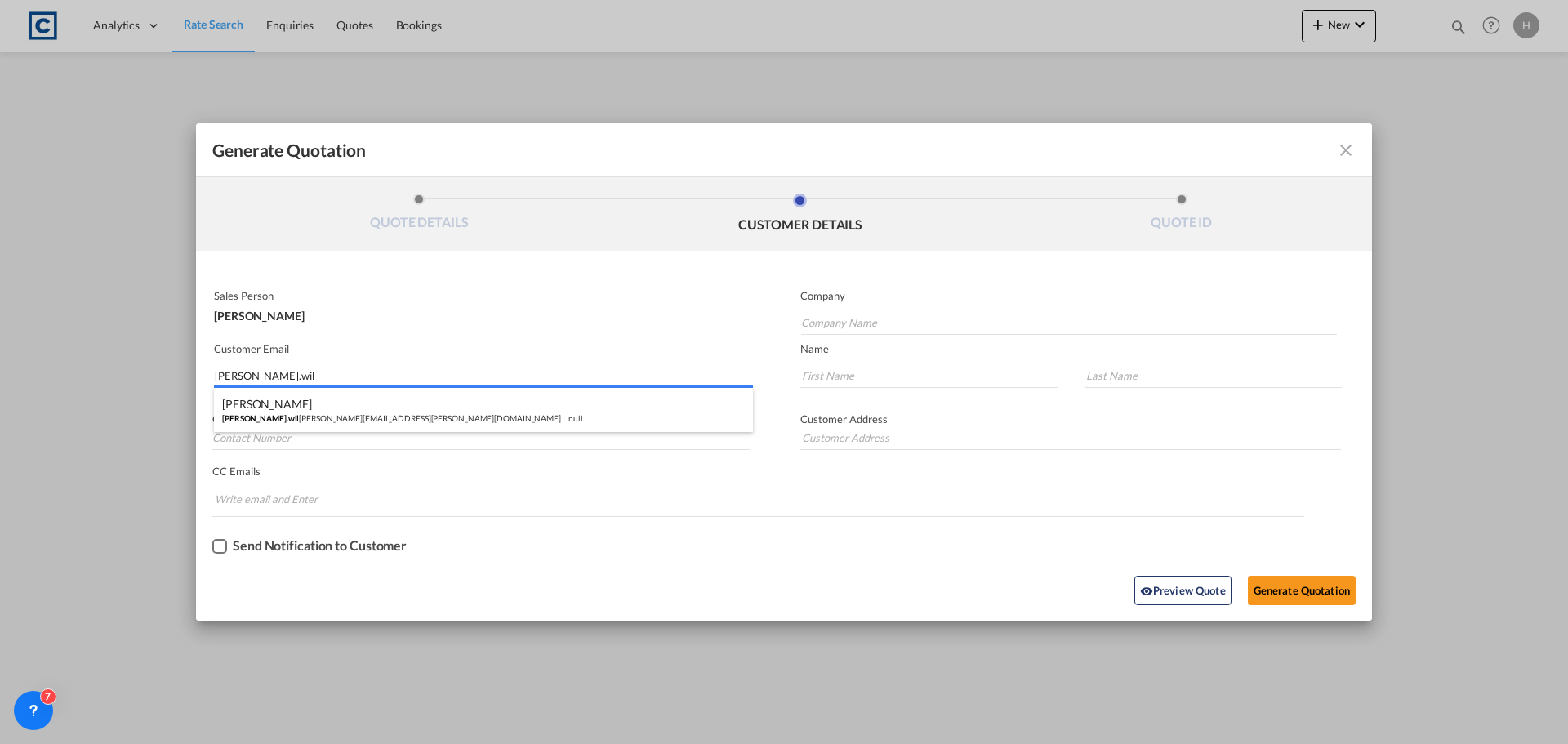
click at [304, 411] on div "[PERSON_NAME] [PERSON_NAME].wil [EMAIL_ADDRESS][PERSON_NAME][DOMAIN_NAME] null" at bounding box center [483, 409] width 539 height 44
type input "K&N"
type input "[PERSON_NAME][EMAIL_ADDRESS][PERSON_NAME][PERSON_NAME][DOMAIN_NAME]"
type input "[PERSON_NAME]"
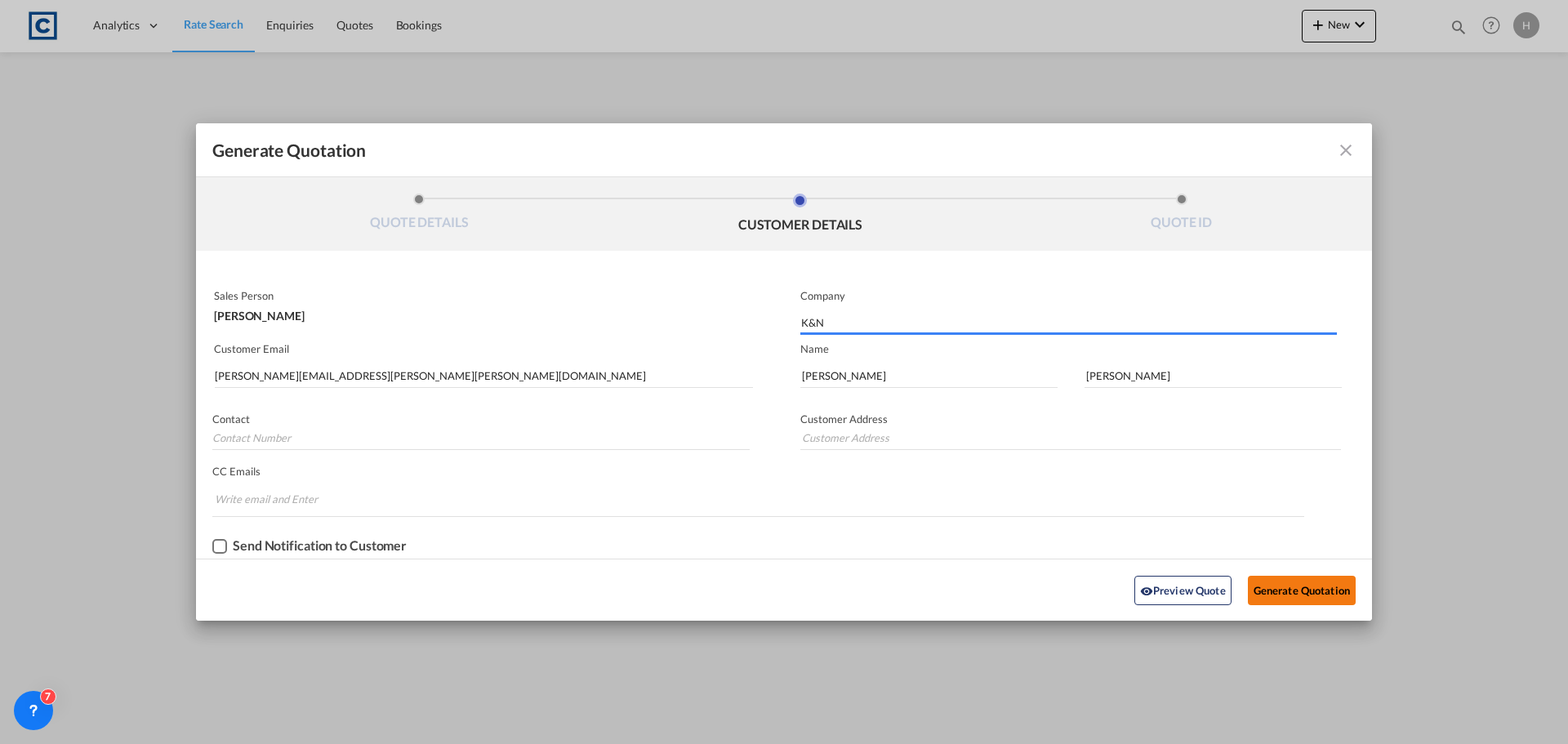
click at [1285, 594] on button "Generate Quotation" at bounding box center [1301, 590] width 107 height 30
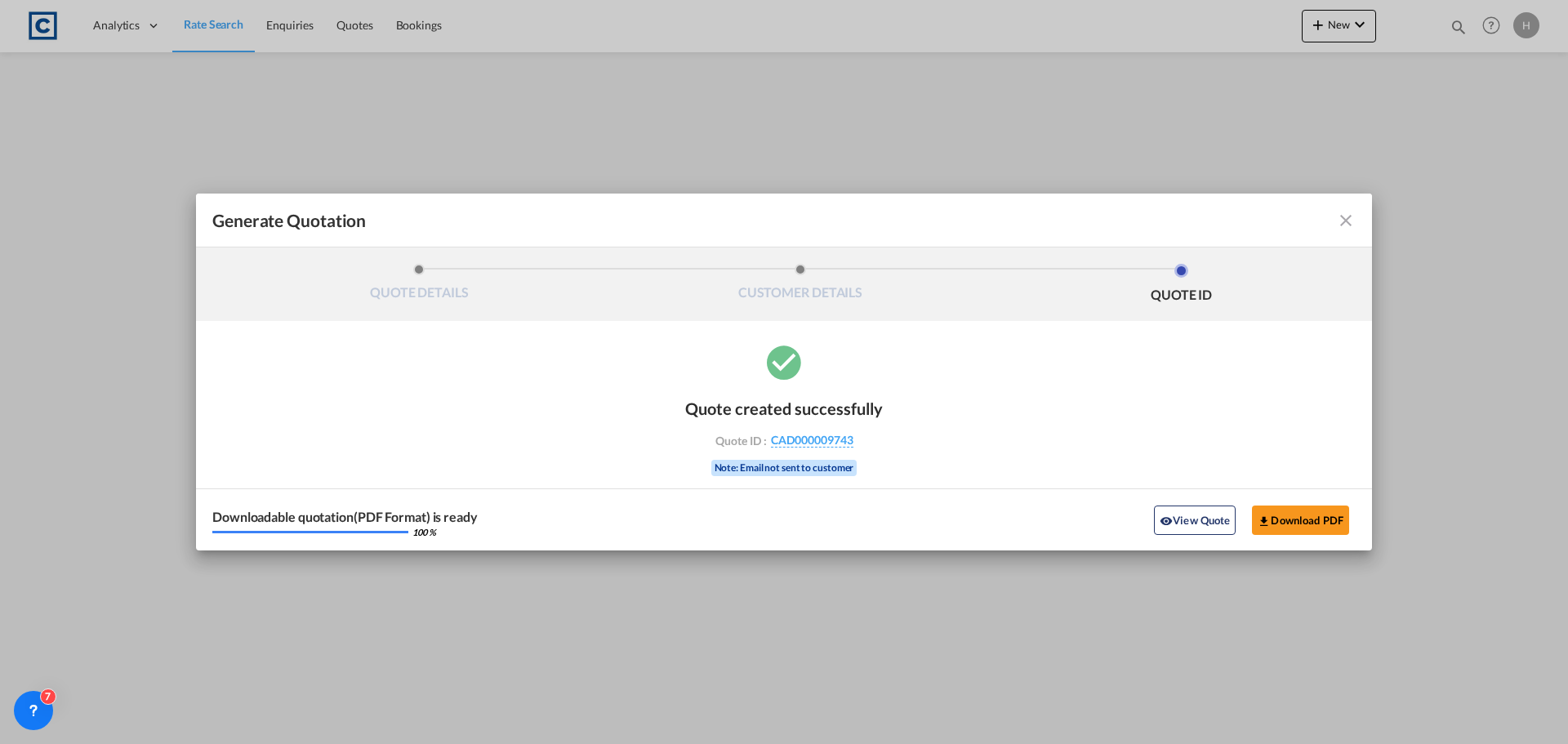
drag, startPoint x: 1349, startPoint y: 216, endPoint x: 1306, endPoint y: 321, distance: 113.5
click at [1349, 217] on md-icon "icon-close fg-AAA8AD cursor m-0" at bounding box center [1345, 220] width 20 height 20
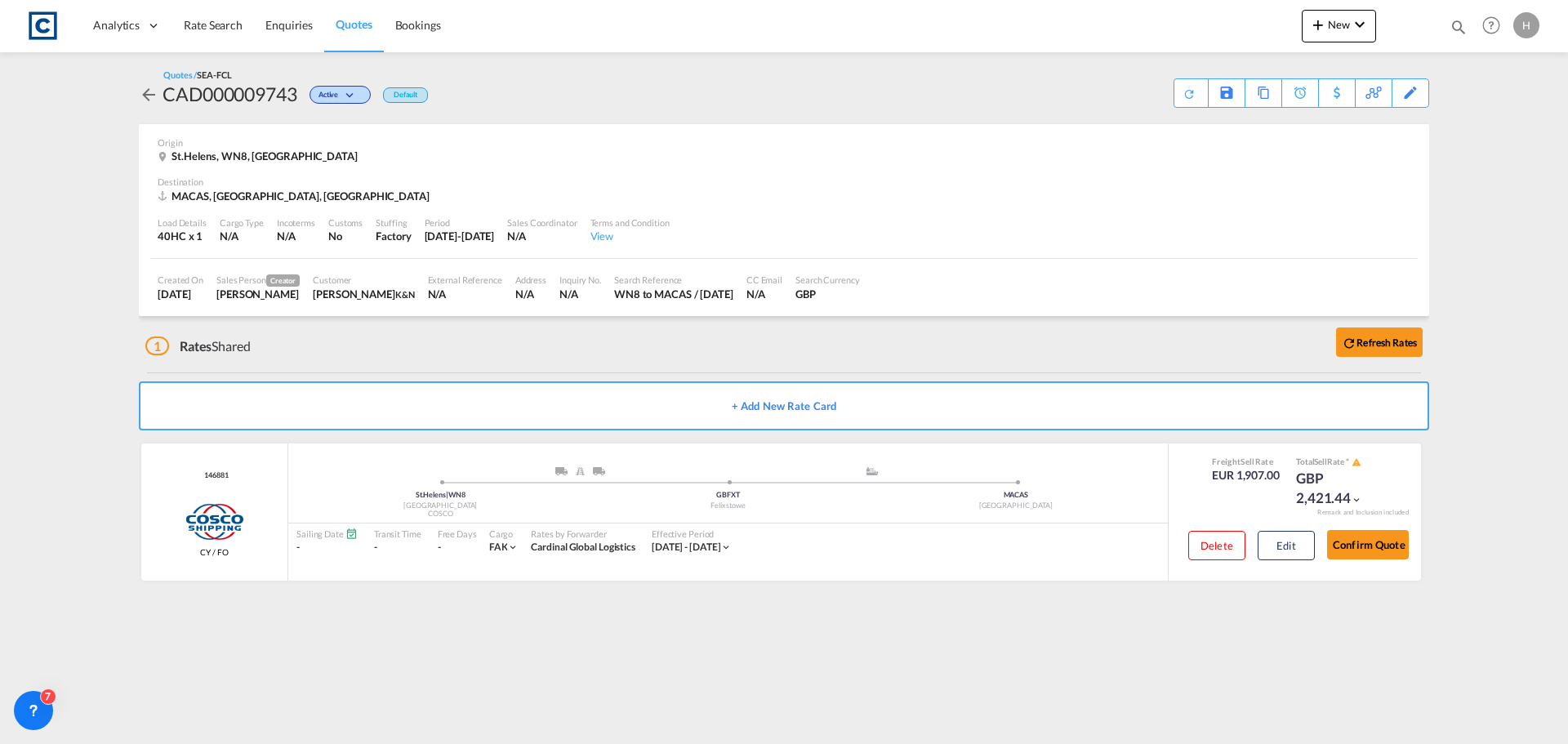
click at [364, 21] on span "Quotes" at bounding box center [354, 24] width 36 height 14
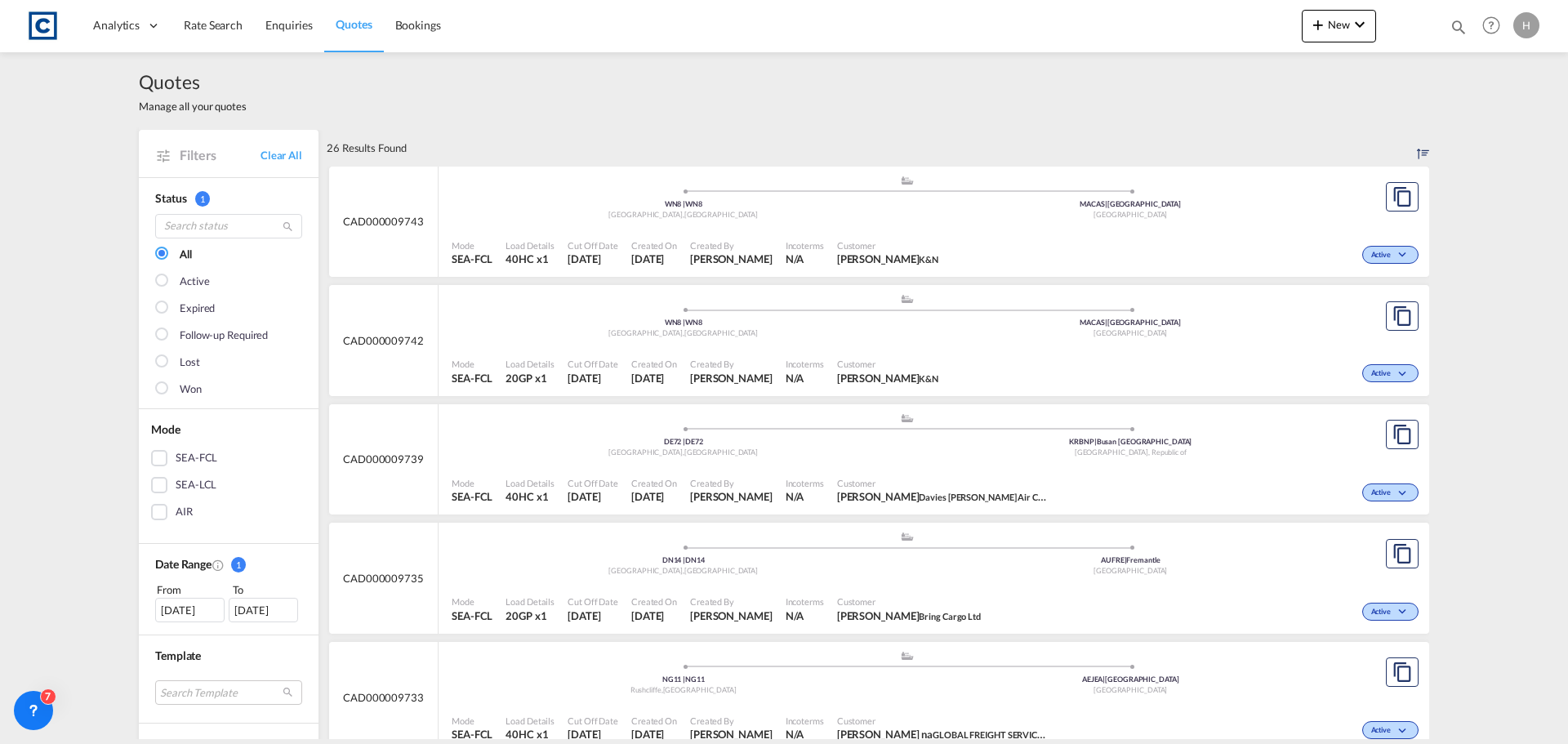
click at [1162, 360] on div "Active" at bounding box center [1184, 372] width 478 height 41
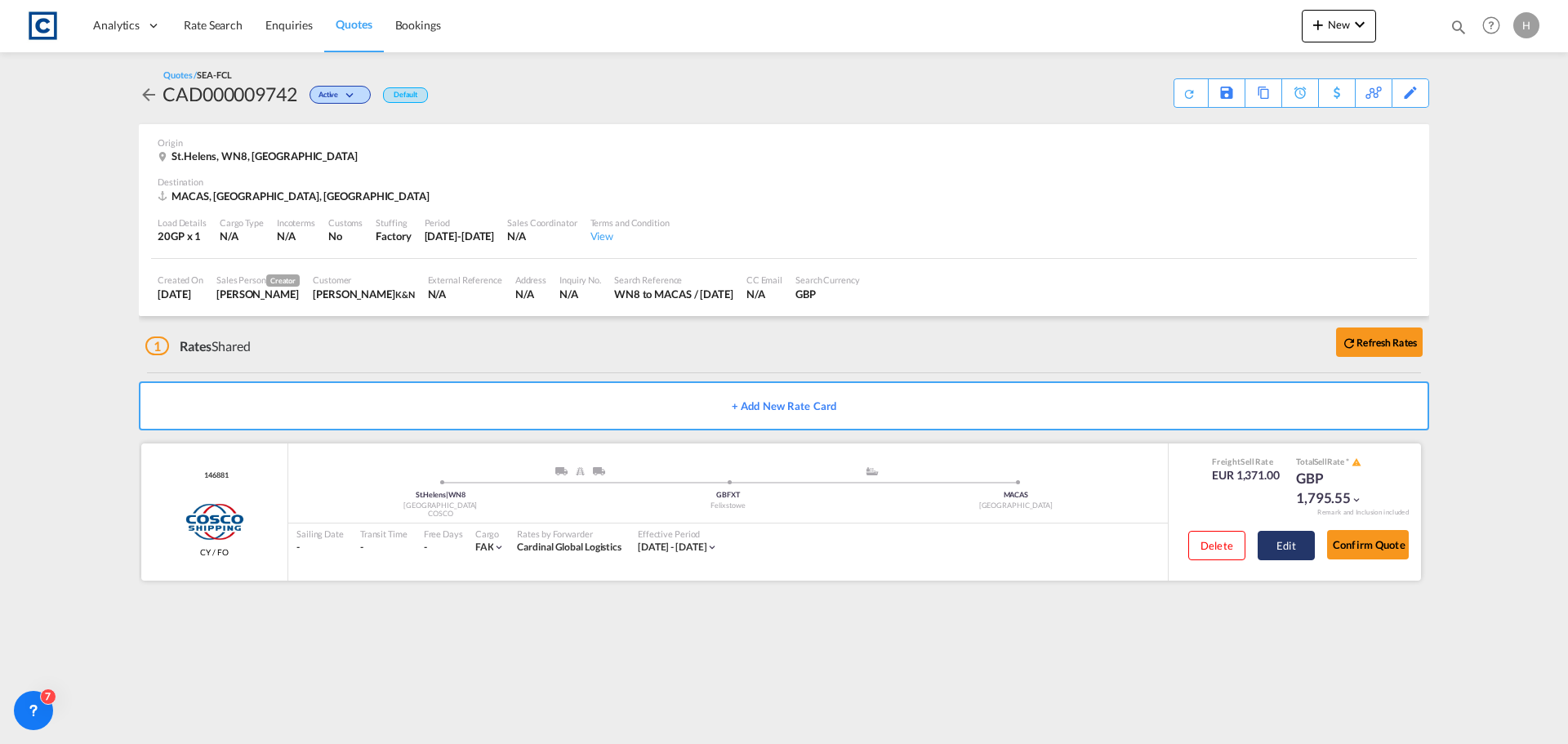
click at [1297, 546] on button "Edit" at bounding box center [1286, 545] width 57 height 30
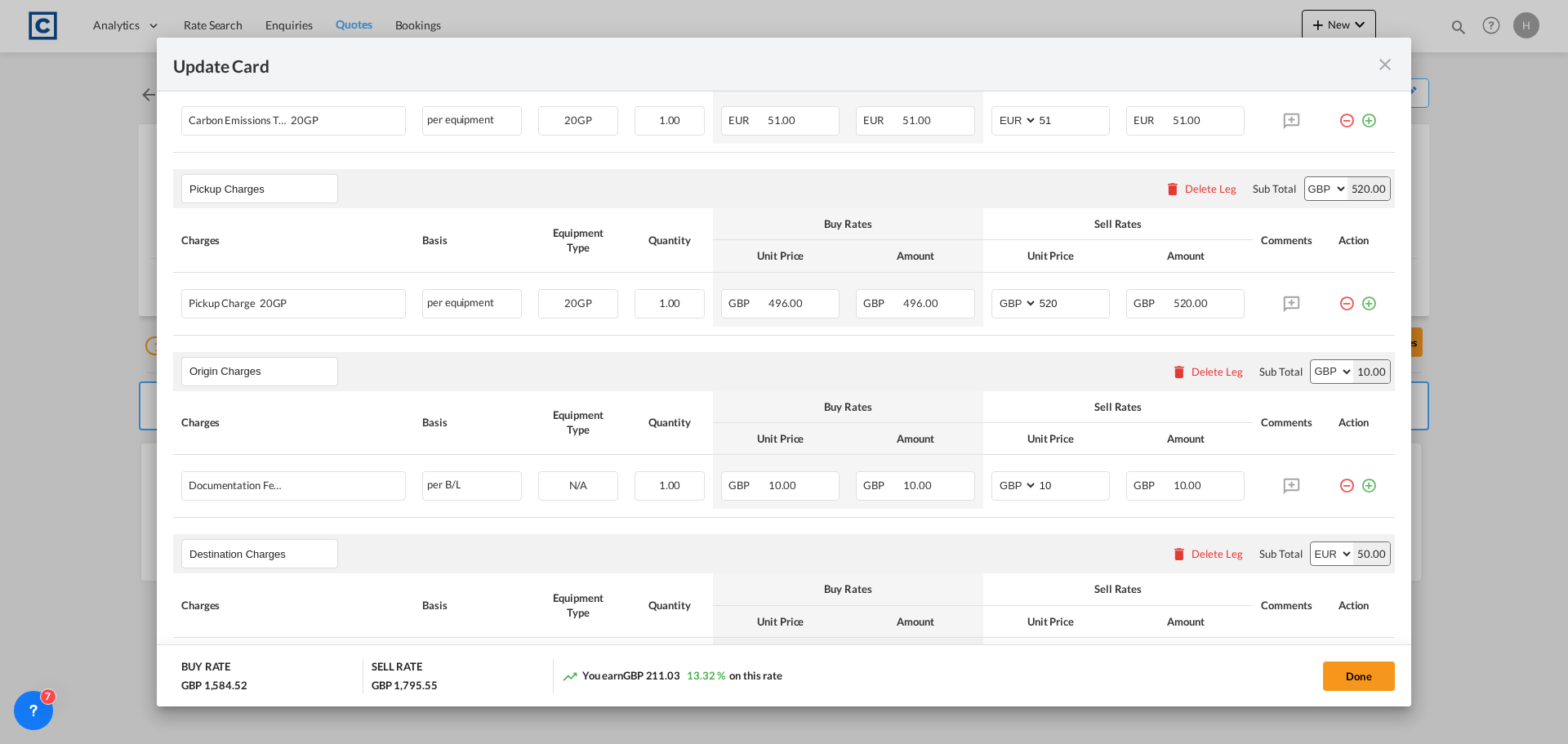
scroll to position [654, 0]
drag, startPoint x: 1043, startPoint y: 303, endPoint x: 1027, endPoint y: 303, distance: 16.0
click at [1027, 303] on md-input-container "AED AFN ALL AMD ANG AOA ARS AUD AWG AZN BAM BBD BDT BGN BHD BIF BMD BND [PERSON…" at bounding box center [1051, 303] width 118 height 30
type input "580"
click at [1345, 673] on button "Done" at bounding box center [1359, 676] width 72 height 30
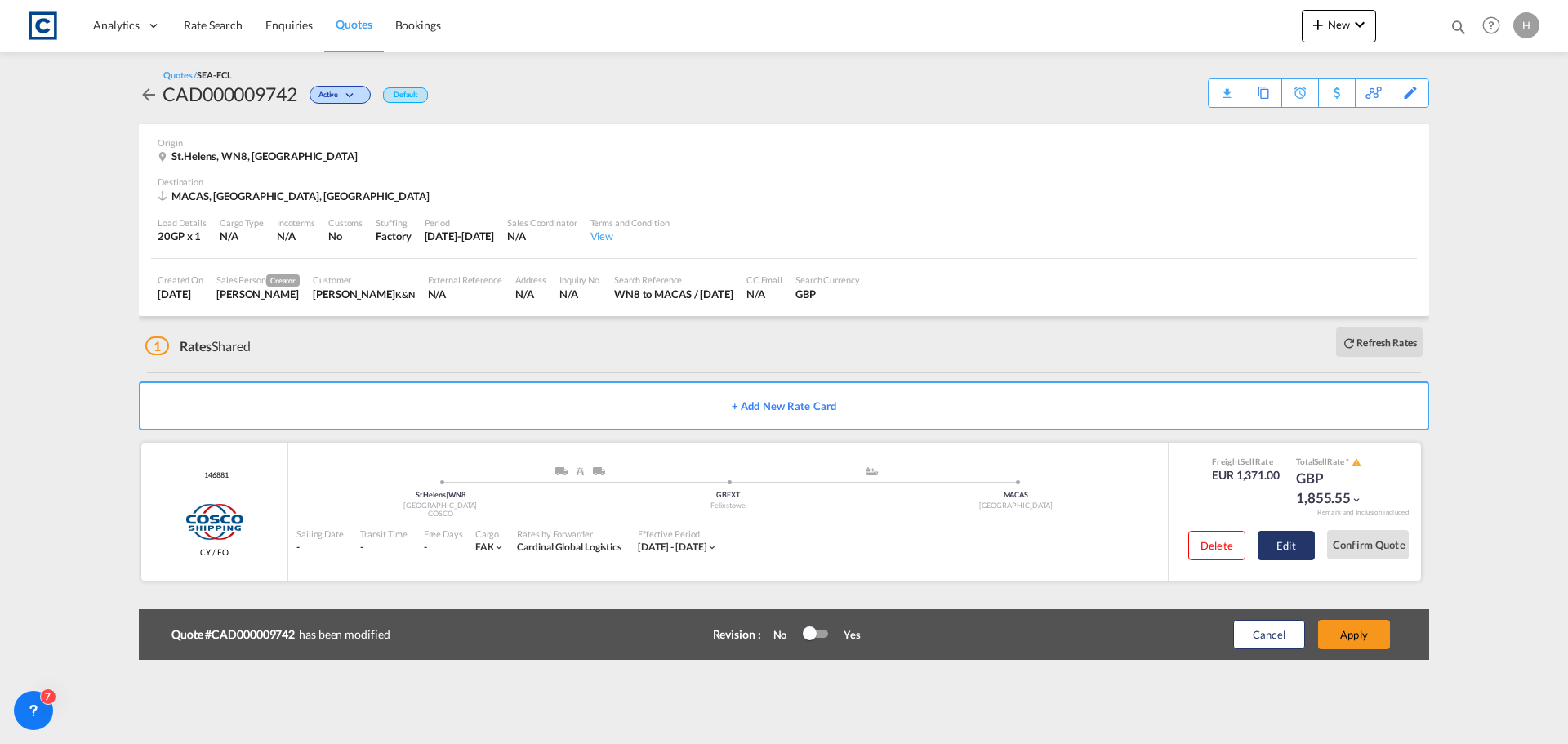
click at [1286, 543] on button "Edit" at bounding box center [1286, 545] width 57 height 30
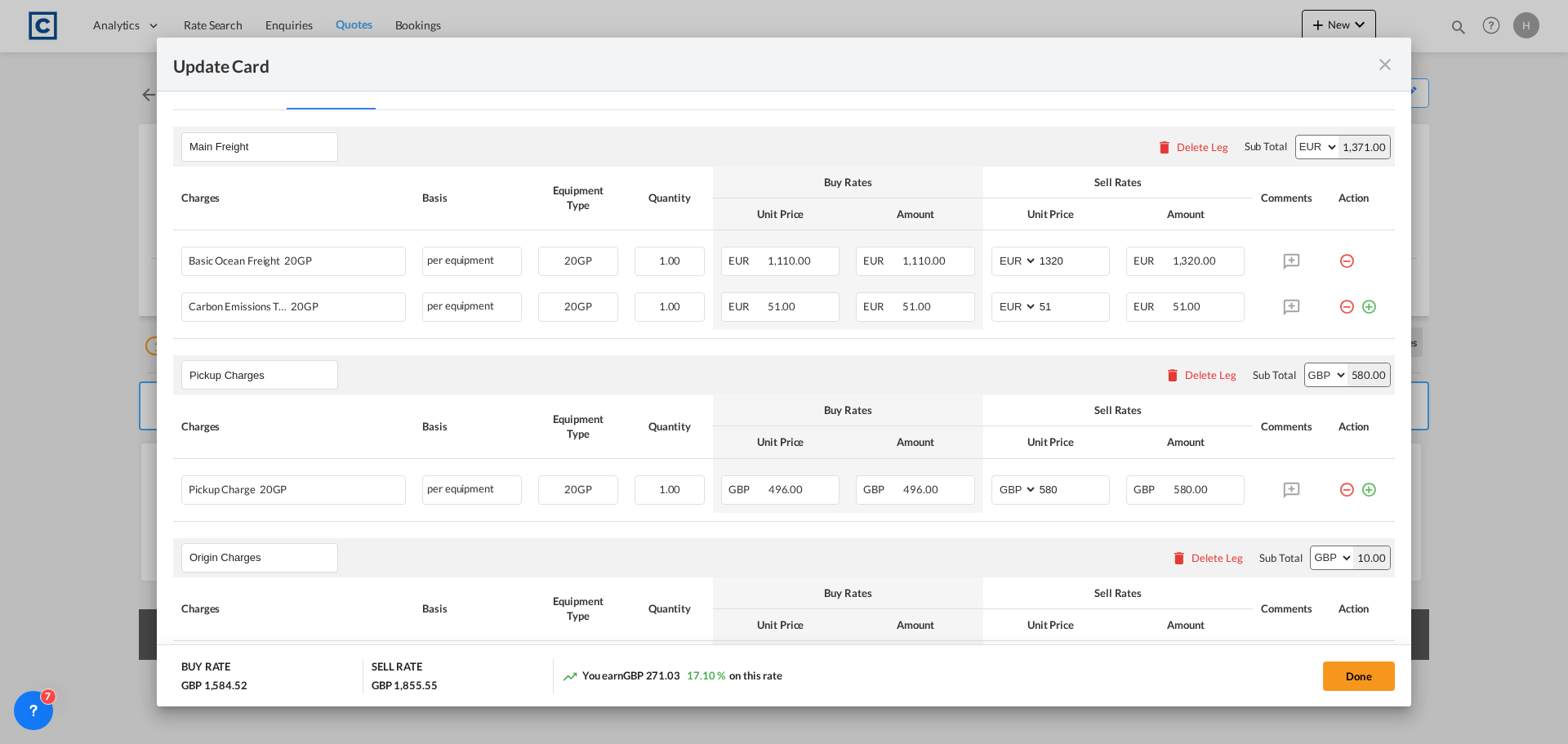
scroll to position [490, 0]
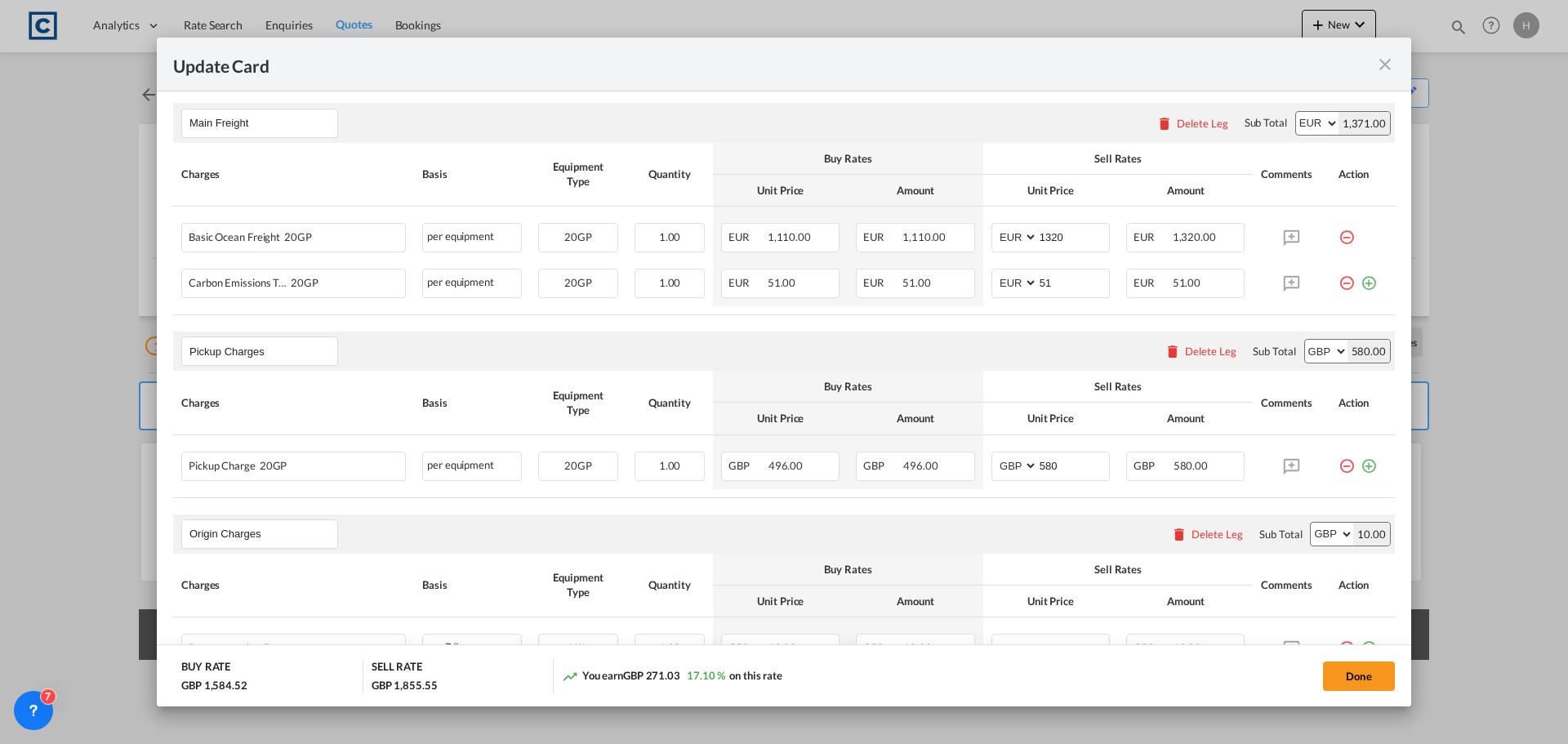
click at [1385, 69] on md-icon "icon-close fg-AAA8AD m-0 pointer" at bounding box center [1385, 64] width 20 height 20
